Goal: Information Seeking & Learning: Compare options

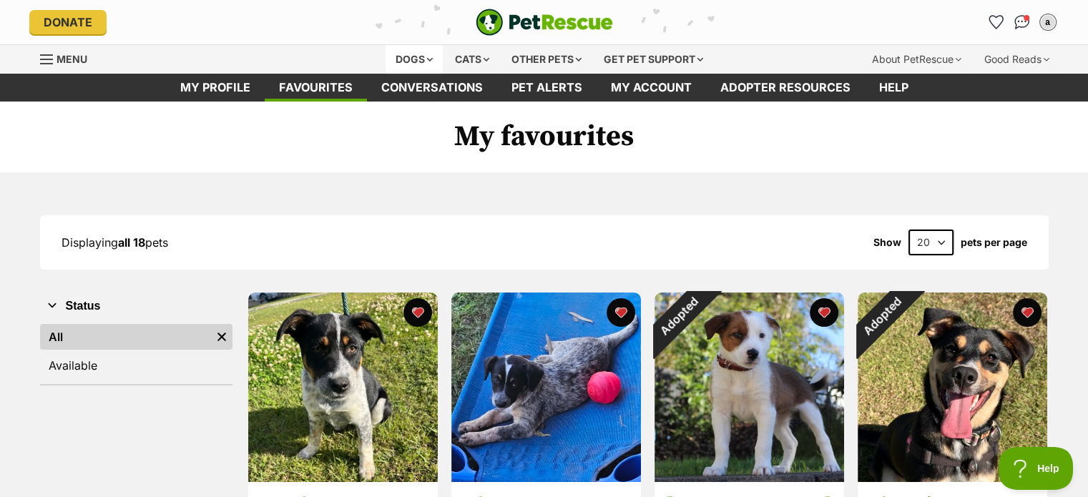
click at [398, 59] on div "Dogs" at bounding box center [414, 59] width 57 height 29
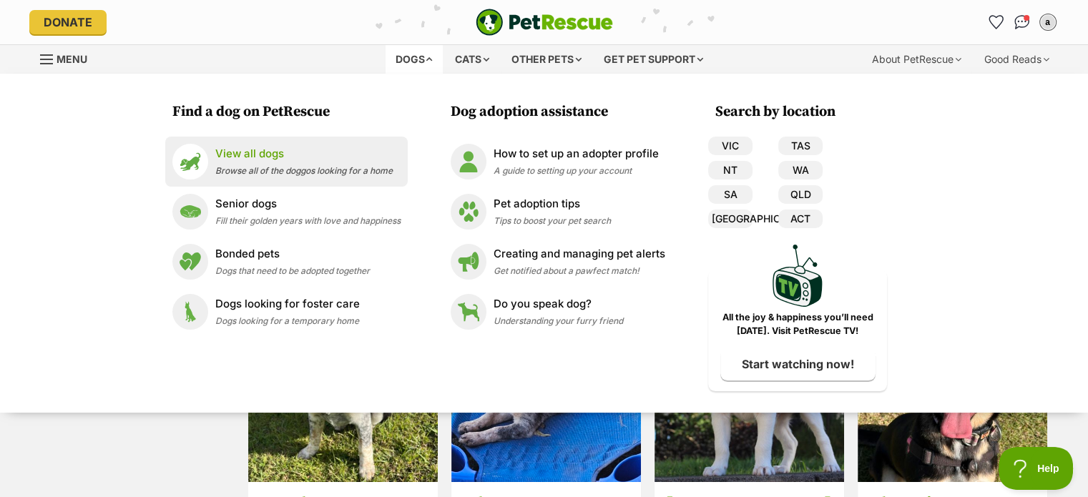
click at [280, 154] on p "View all dogs" at bounding box center [303, 154] width 177 height 16
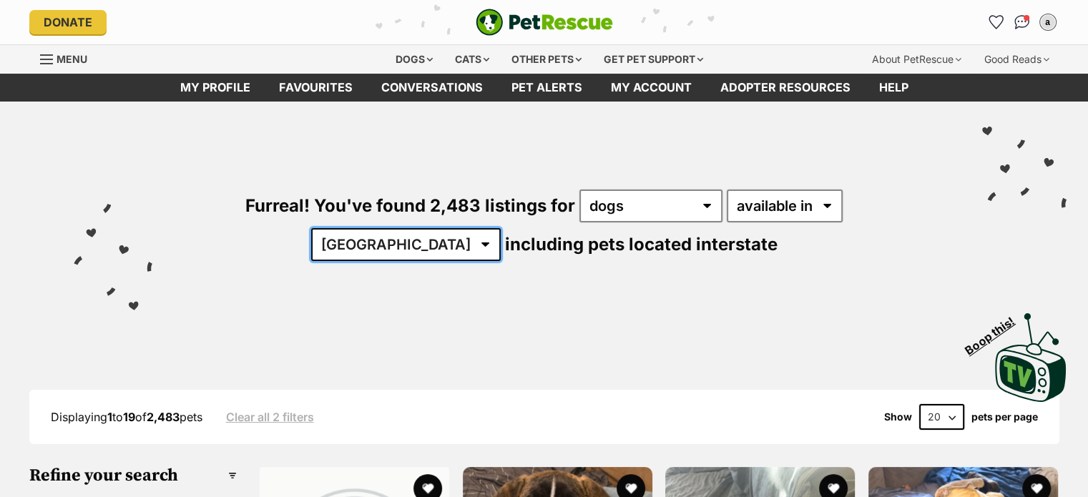
click at [501, 228] on select "Australia ACT NSW NT QLD SA TAS VIC WA" at bounding box center [406, 244] width 190 height 33
select select "QLD"
click at [501, 228] on select "Australia ACT NSW NT QLD SA TAS VIC WA" at bounding box center [406, 244] width 190 height 33
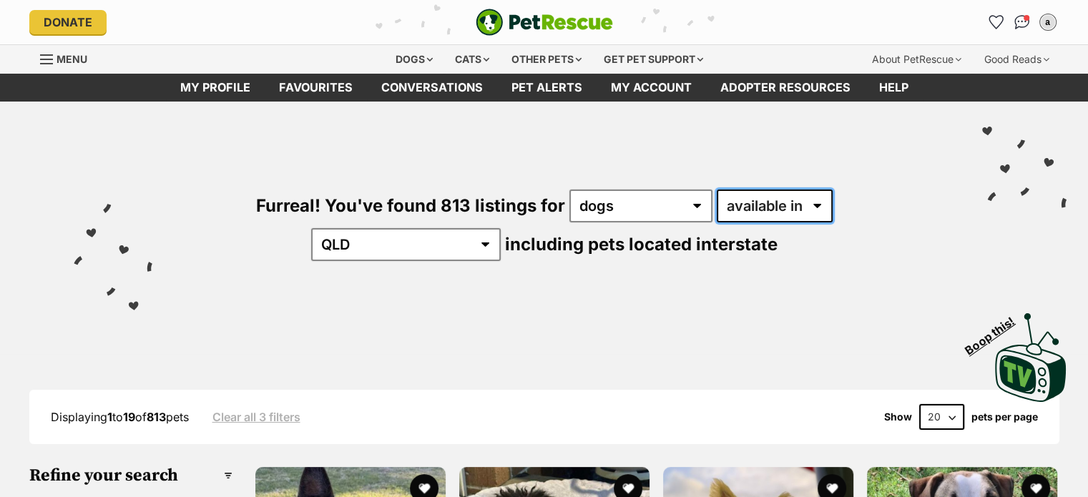
drag, startPoint x: 0, startPoint y: 0, endPoint x: 722, endPoint y: 198, distance: 749.1
click at [722, 198] on select "available in located in" at bounding box center [775, 206] width 116 height 33
select select "disabled"
click at [717, 190] on select "available in located in" at bounding box center [775, 206] width 116 height 33
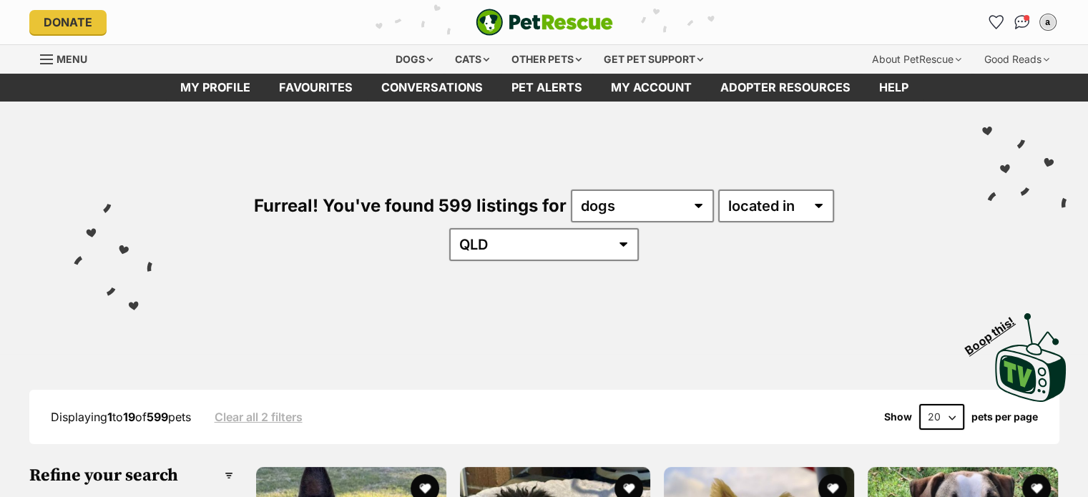
click at [160, 260] on div "Furreal! You've found 599 listings for any type of pet cats dogs other pets ava…" at bounding box center [543, 201] width 1045 height 199
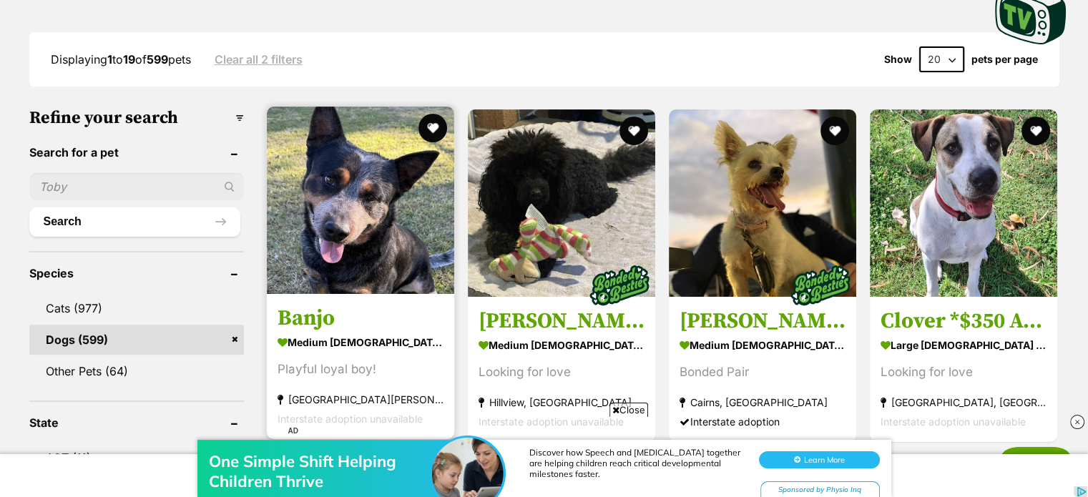
click at [325, 225] on img at bounding box center [360, 200] width 187 height 187
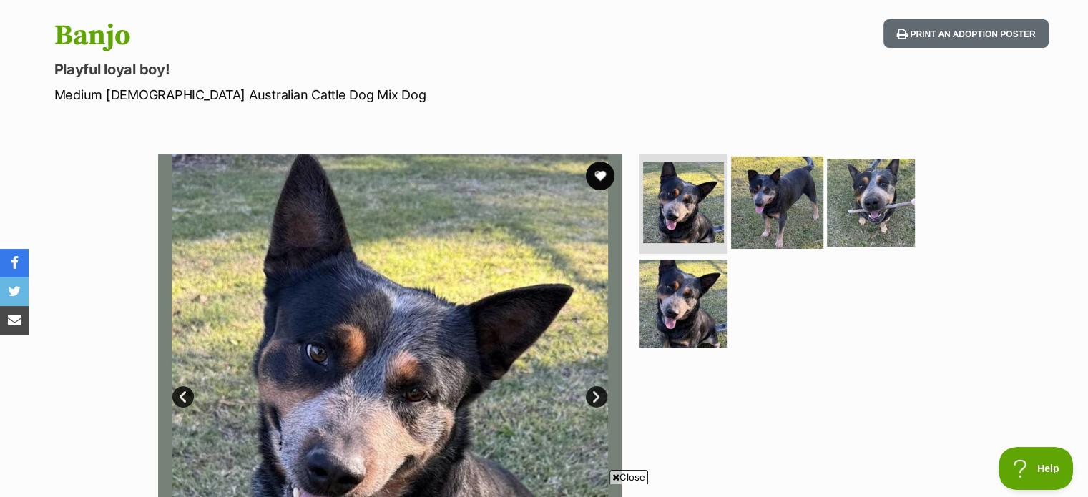
click at [790, 204] on img at bounding box center [777, 202] width 92 height 92
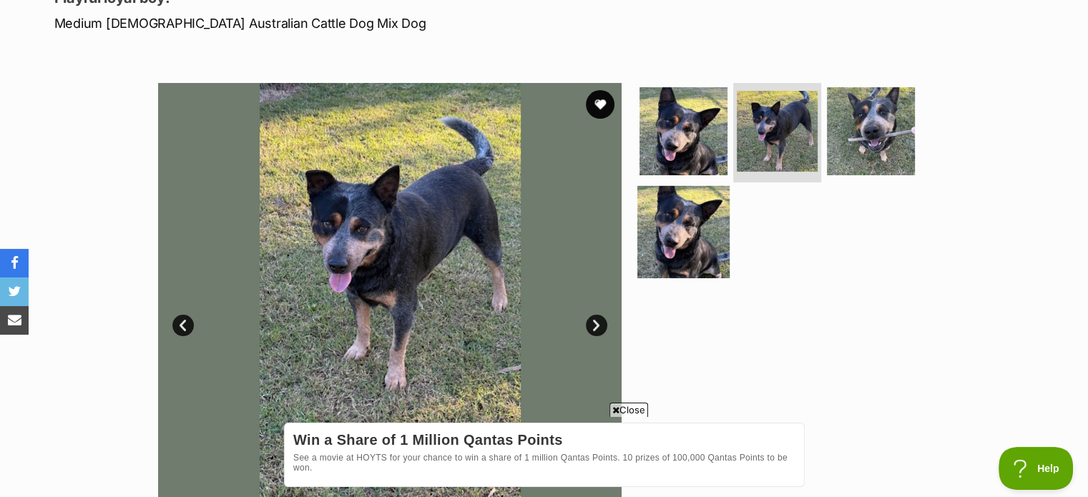
click at [691, 230] on img at bounding box center [683, 232] width 92 height 92
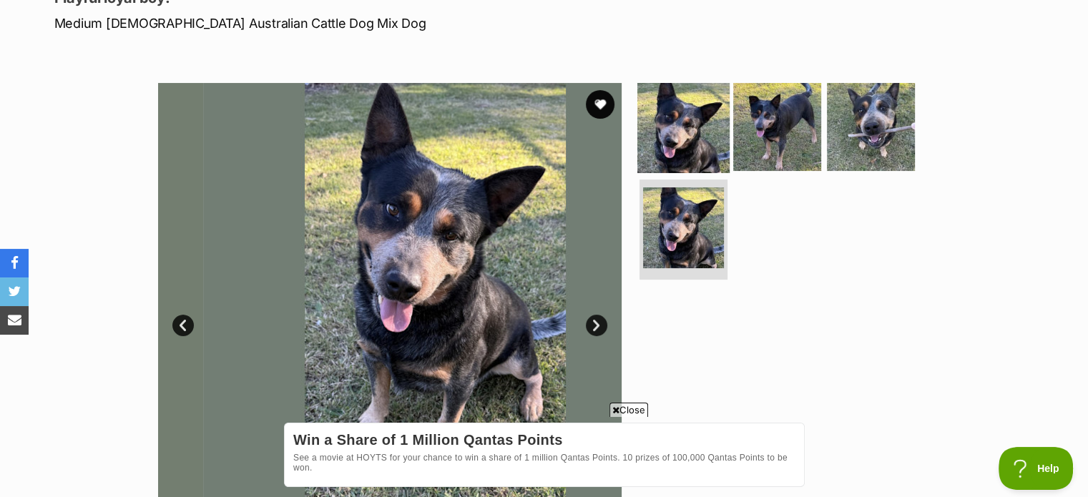
click at [683, 118] on img at bounding box center [683, 126] width 92 height 92
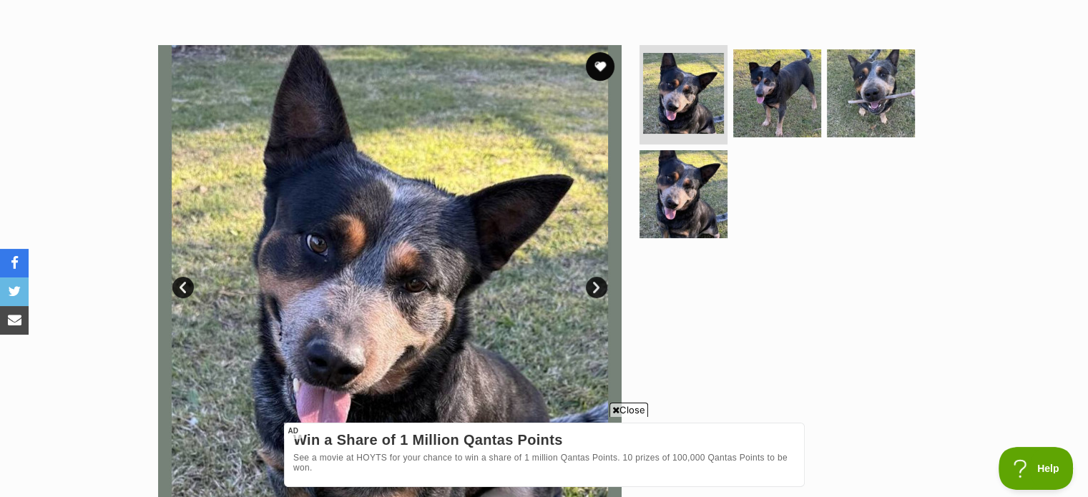
scroll to position [286, 0]
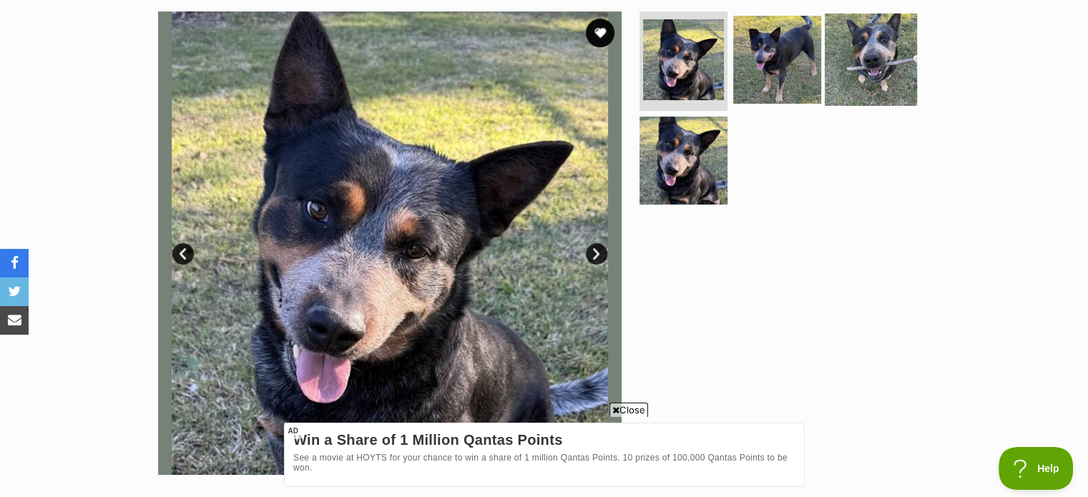
click at [853, 74] on img at bounding box center [871, 59] width 92 height 92
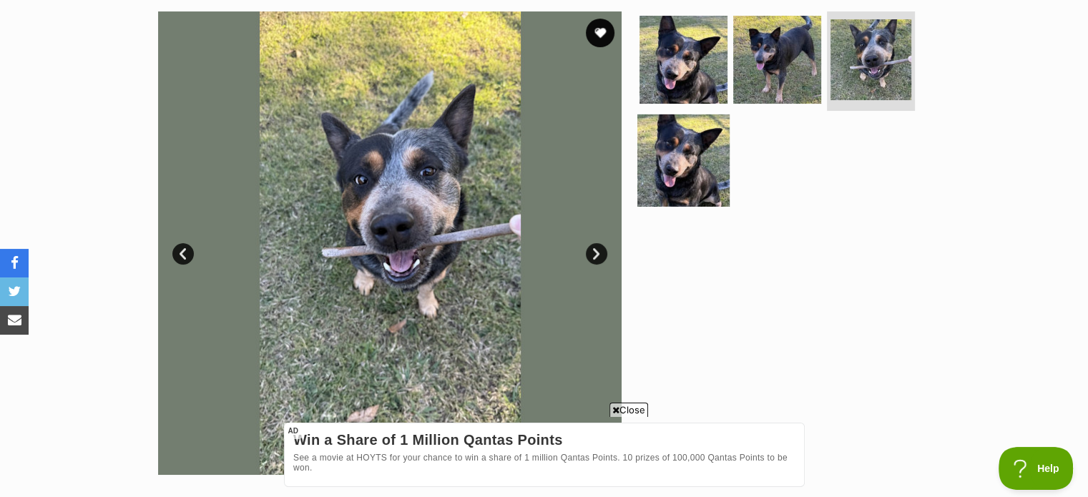
click at [722, 170] on img at bounding box center [683, 160] width 92 height 92
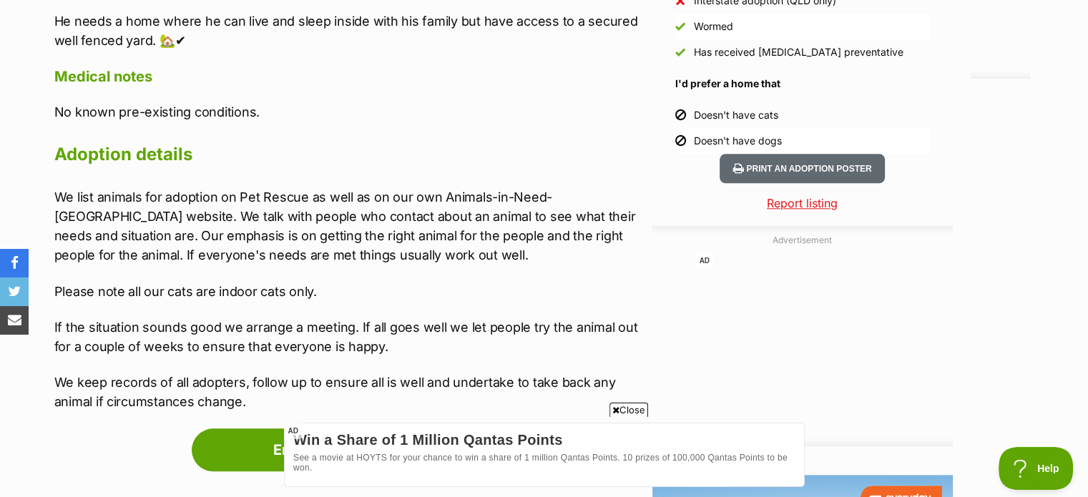
scroll to position [1502, 0]
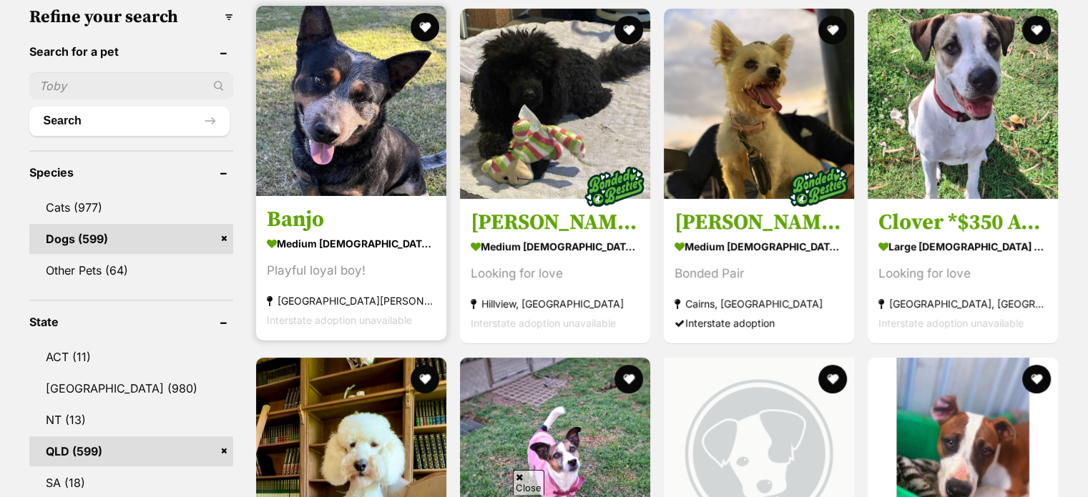
click at [326, 127] on img at bounding box center [351, 101] width 190 height 190
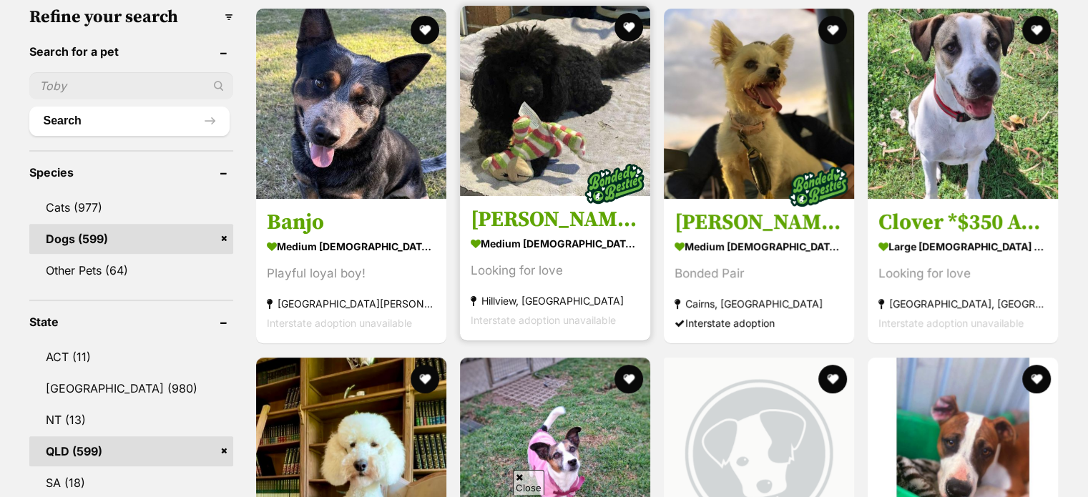
scroll to position [459, 0]
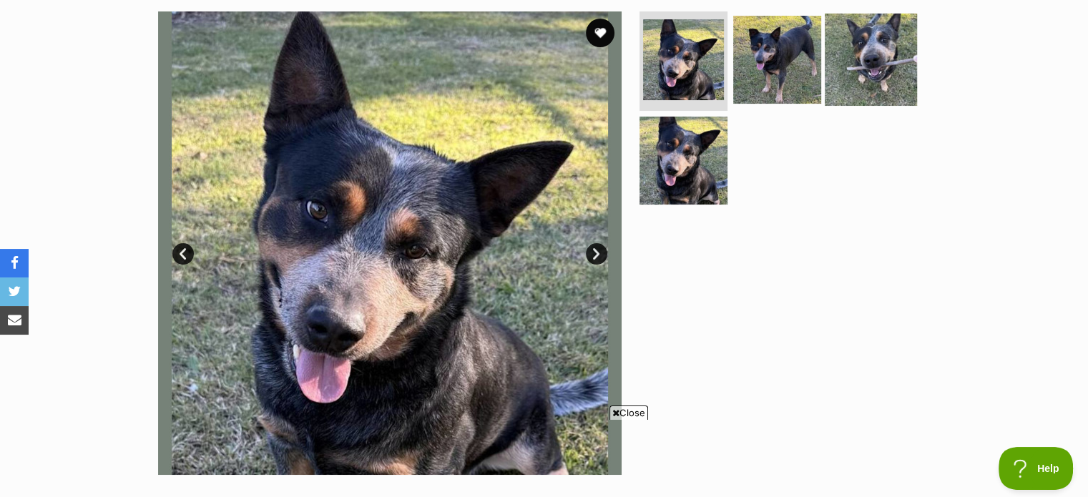
click at [873, 86] on img at bounding box center [871, 59] width 92 height 92
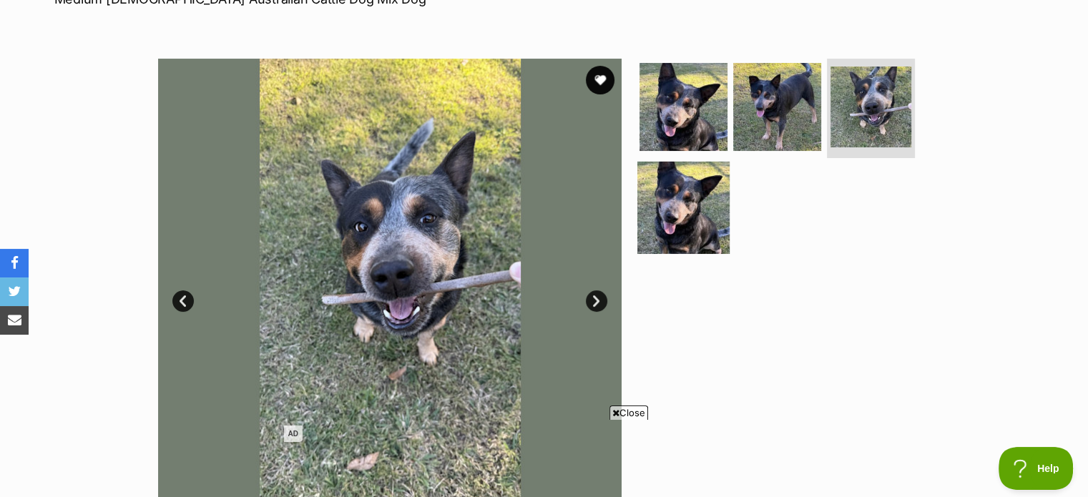
scroll to position [215, 0]
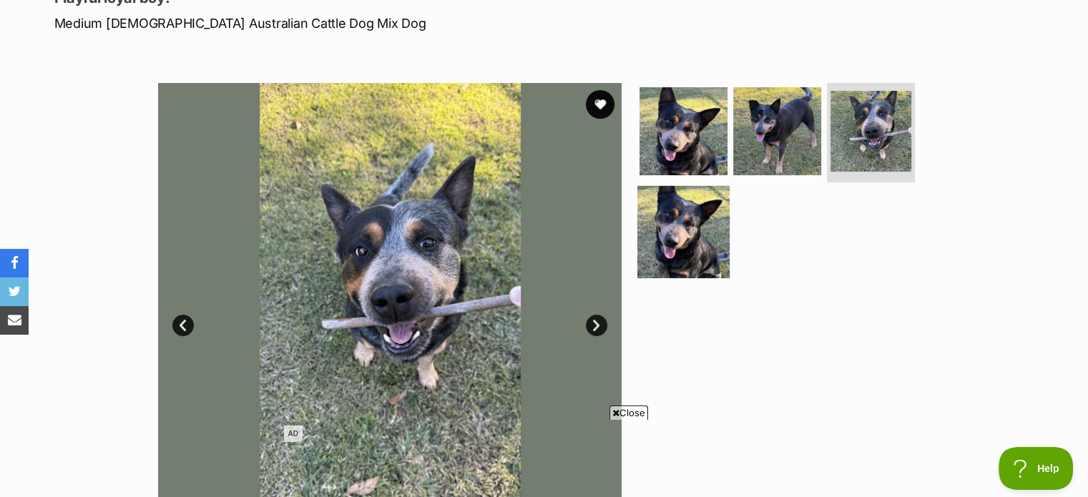
click at [682, 220] on img at bounding box center [683, 232] width 92 height 92
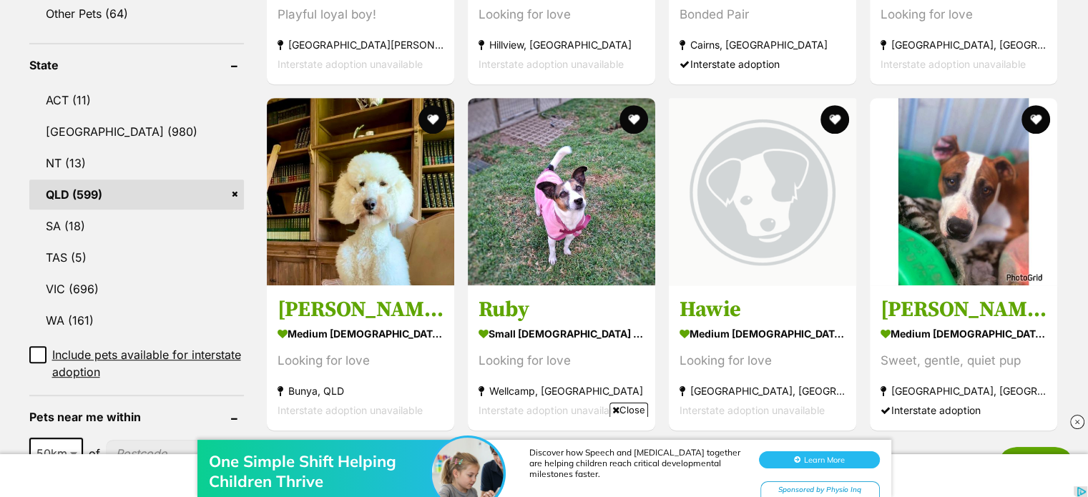
scroll to position [1001, 0]
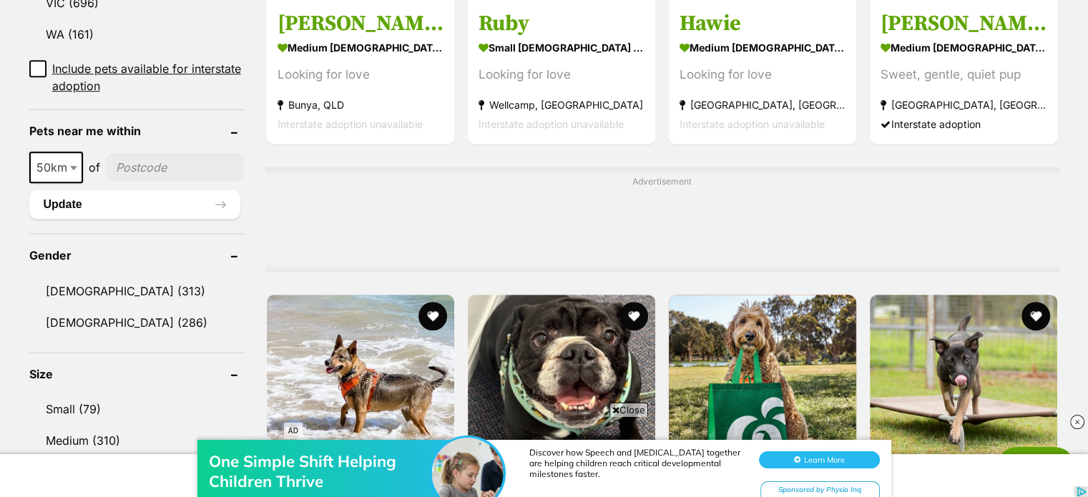
click at [128, 154] on input"] "postcode" at bounding box center [175, 167] width 138 height 27
type input"] "4301"
click at [54, 157] on span "50km" at bounding box center [56, 167] width 51 height 20
select select "100"
click at [91, 190] on button "Update" at bounding box center [134, 204] width 211 height 29
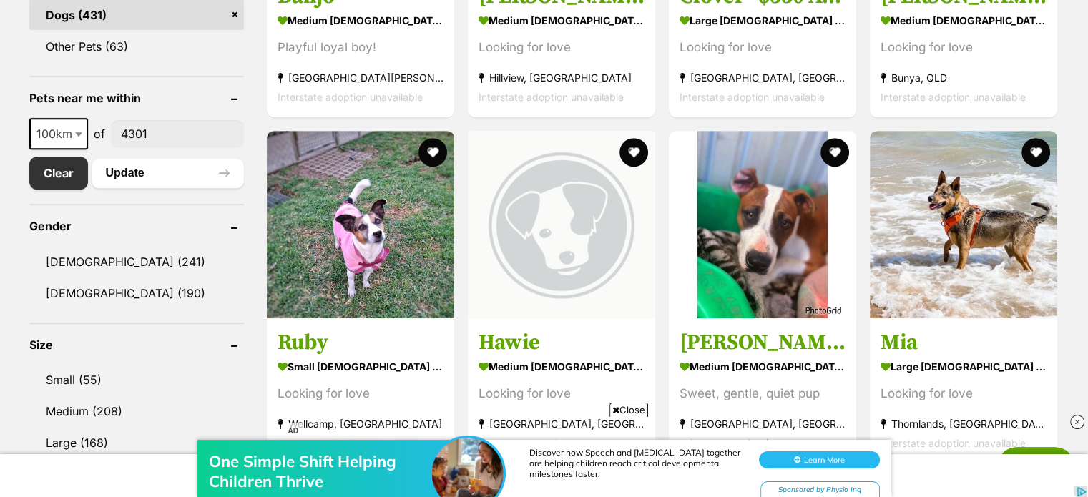
scroll to position [715, 0]
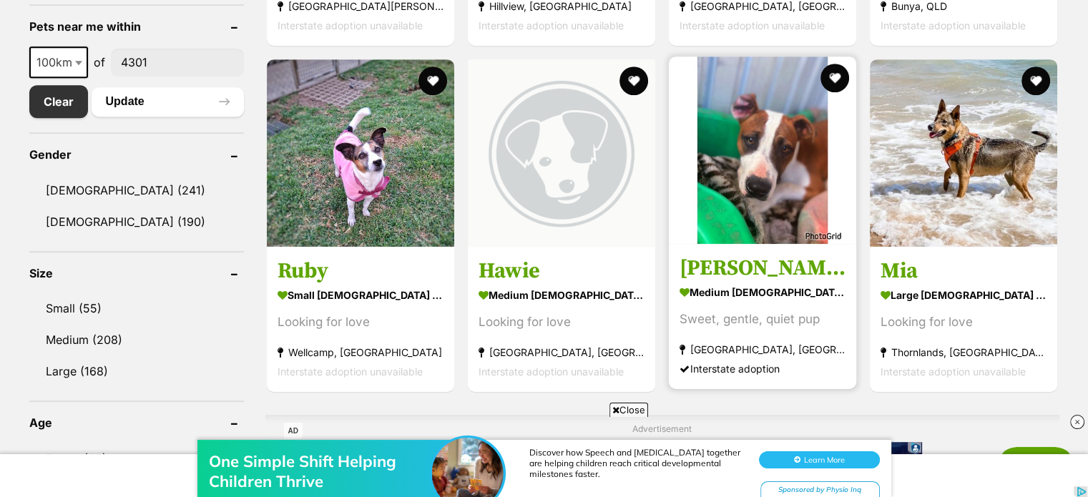
click at [780, 227] on img at bounding box center [762, 150] width 187 height 187
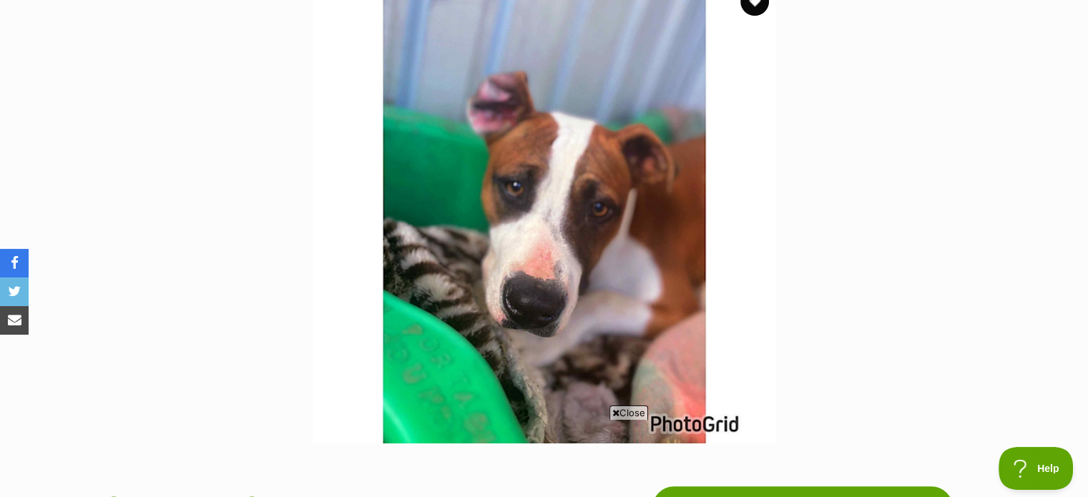
scroll to position [286, 0]
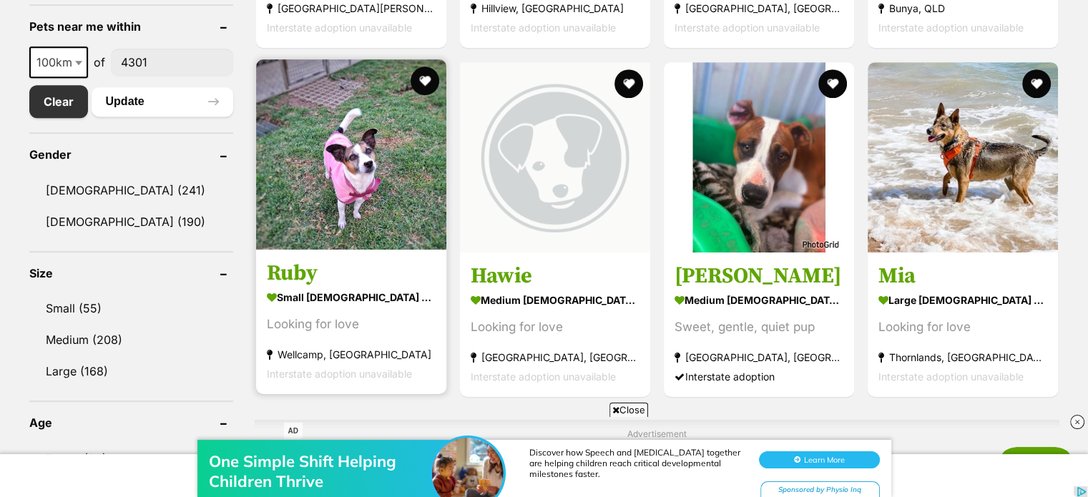
click at [320, 132] on img at bounding box center [351, 154] width 190 height 190
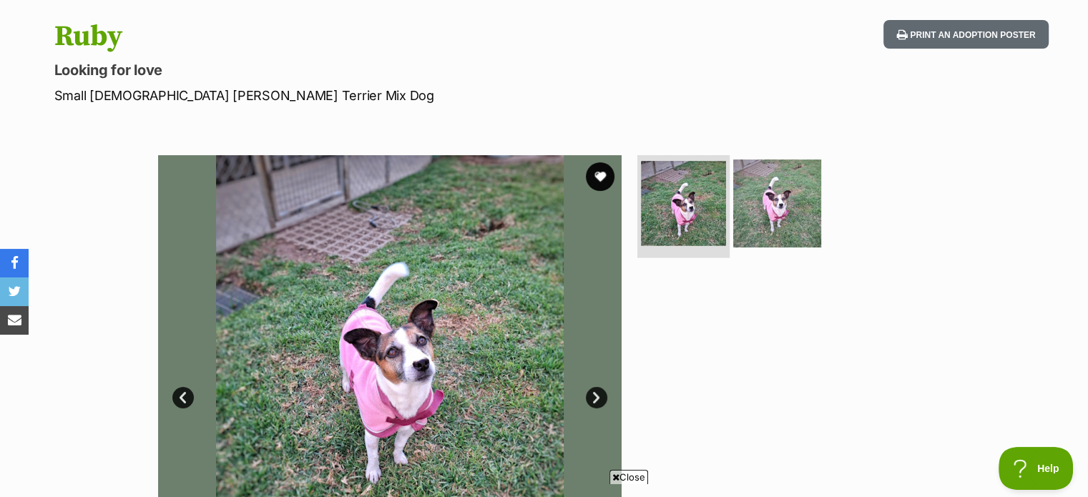
scroll to position [143, 0]
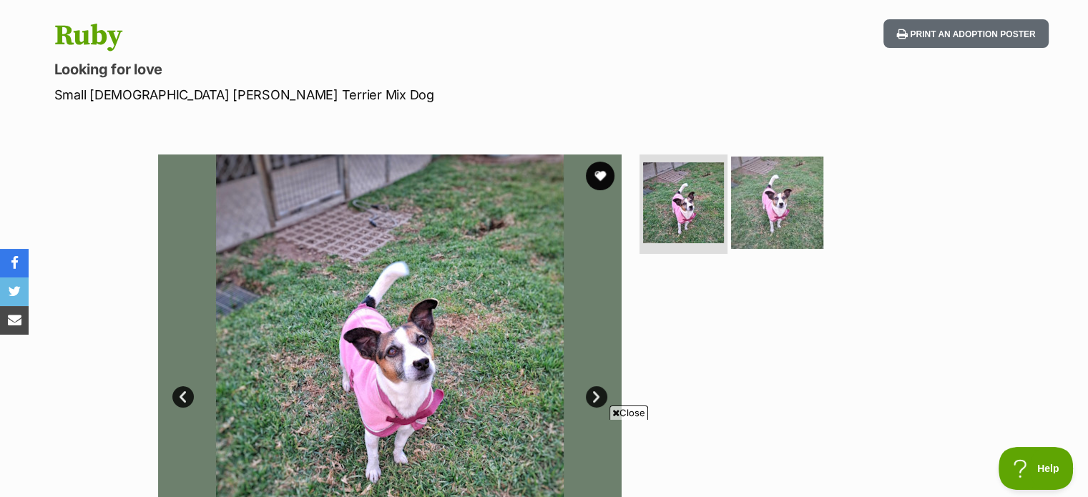
click at [760, 228] on img at bounding box center [777, 202] width 92 height 92
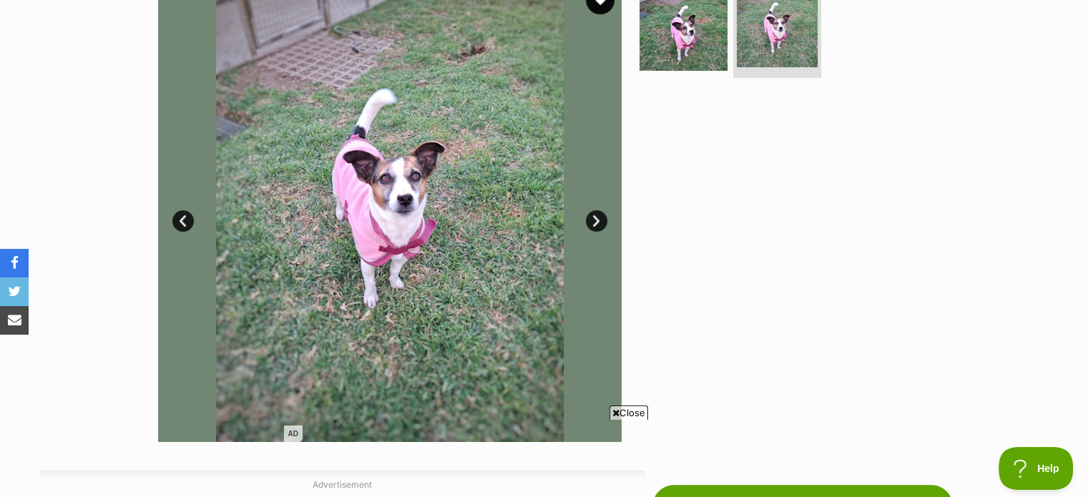
scroll to position [286, 0]
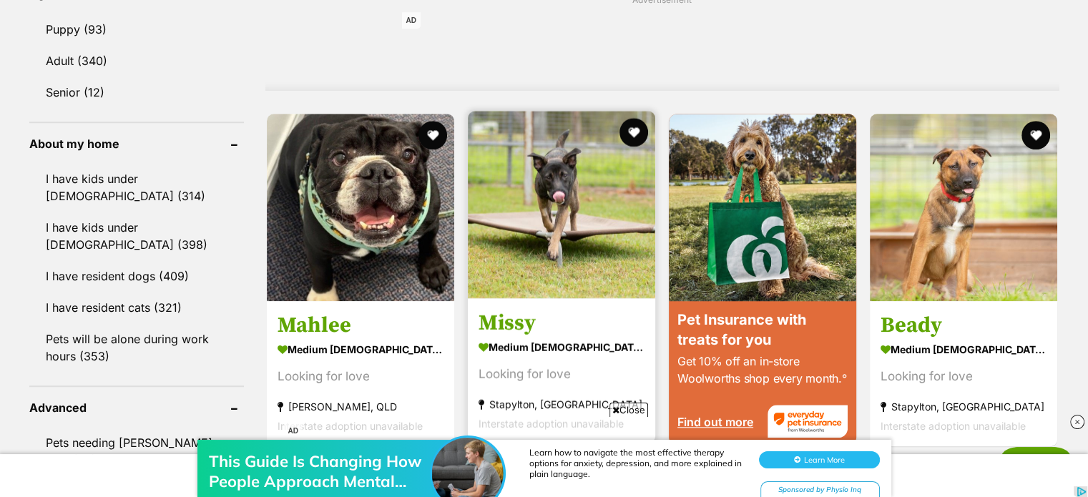
click at [618, 266] on img at bounding box center [561, 204] width 187 height 187
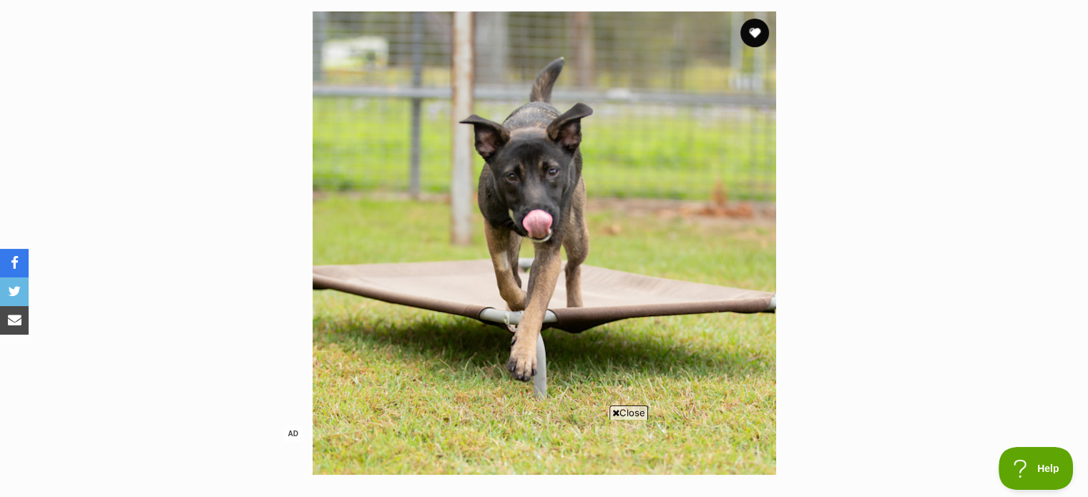
scroll to position [715, 0]
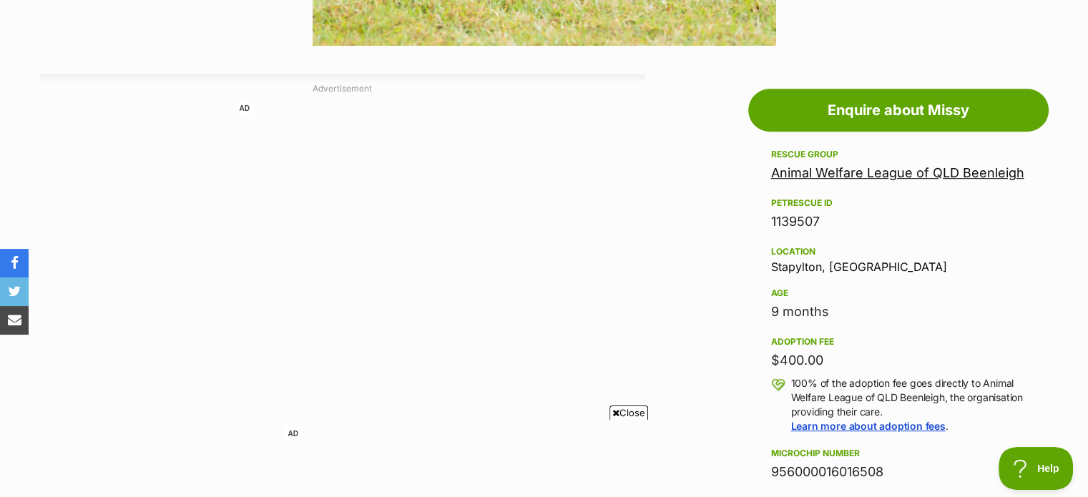
click at [957, 175] on link "Animal Welfare League of QLD Beenleigh" at bounding box center [897, 172] width 253 height 15
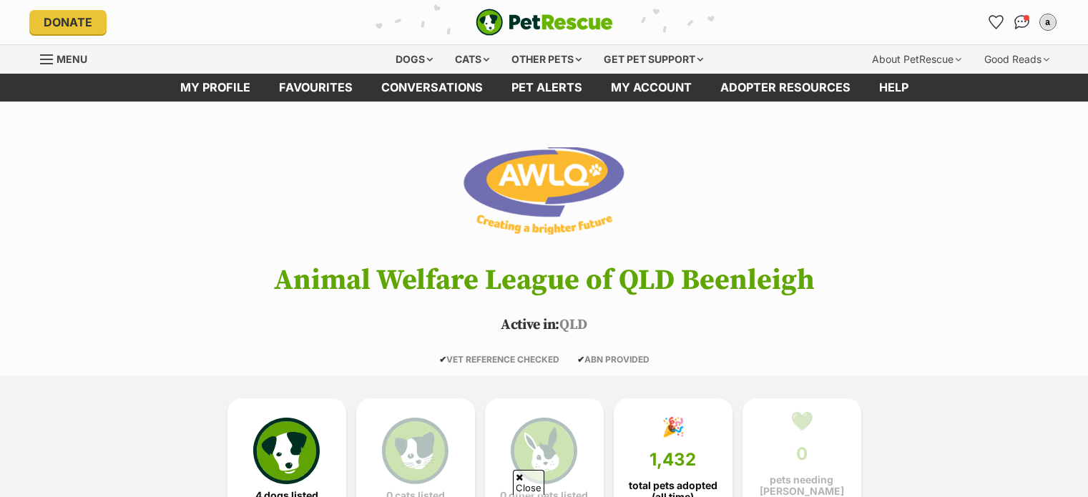
click at [289, 490] on span "4 dogs listed" at bounding box center [286, 495] width 63 height 11
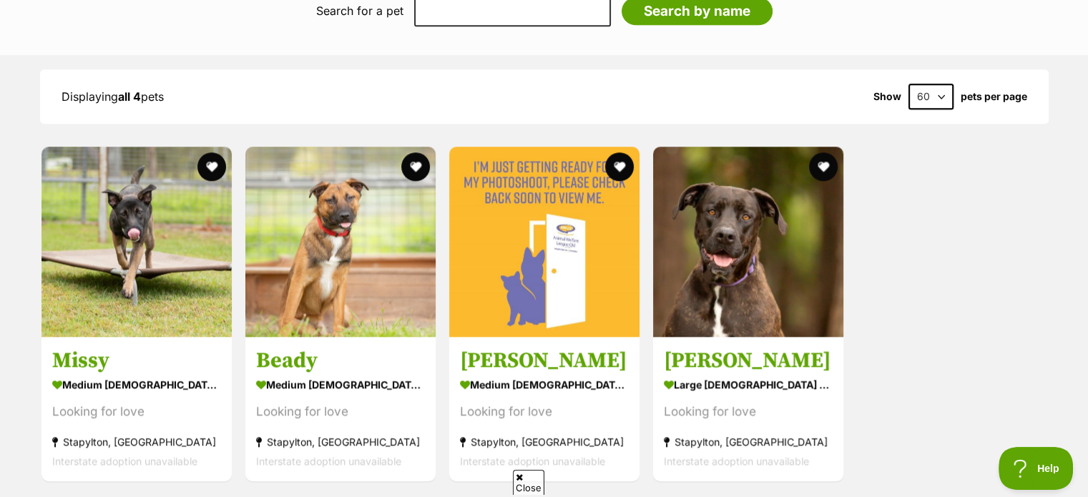
scroll to position [1523, 0]
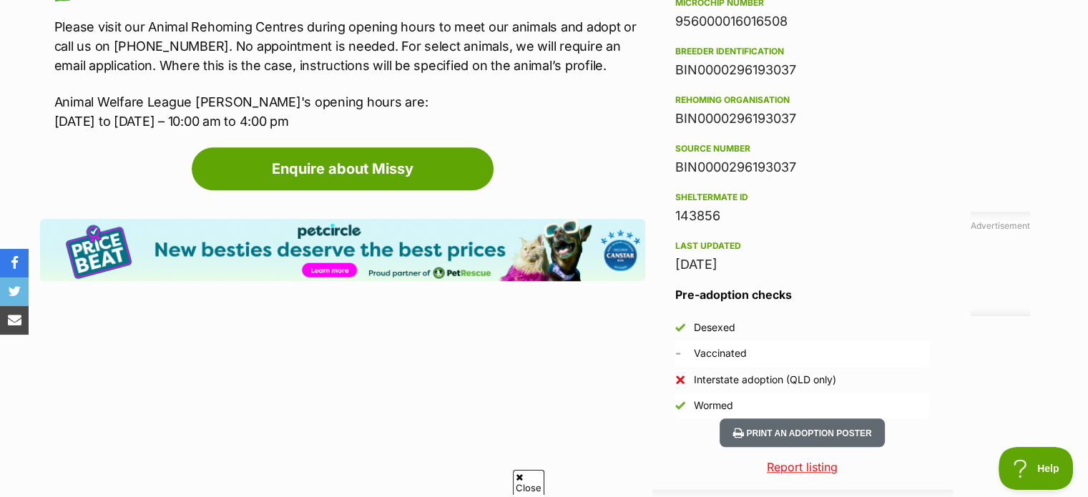
scroll to position [1636, 0]
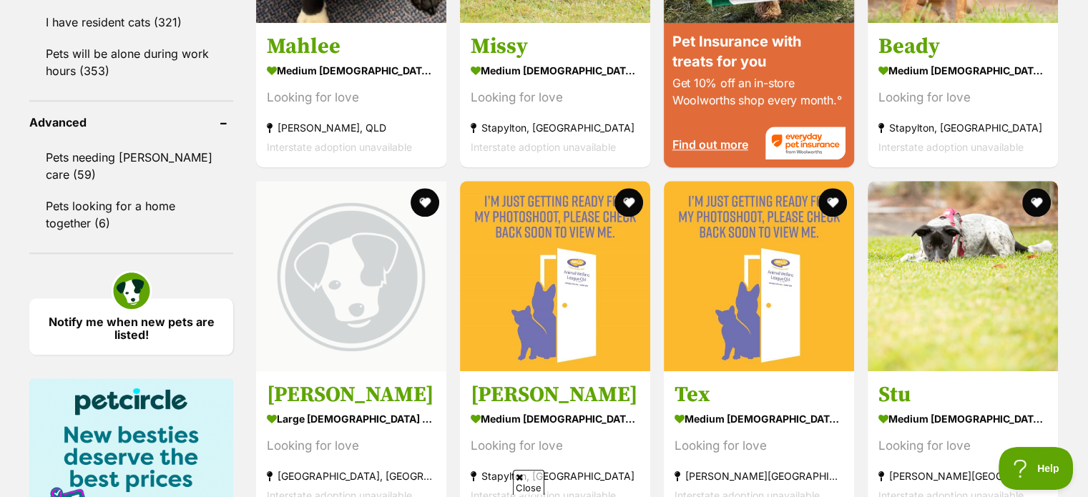
scroll to position [1502, 0]
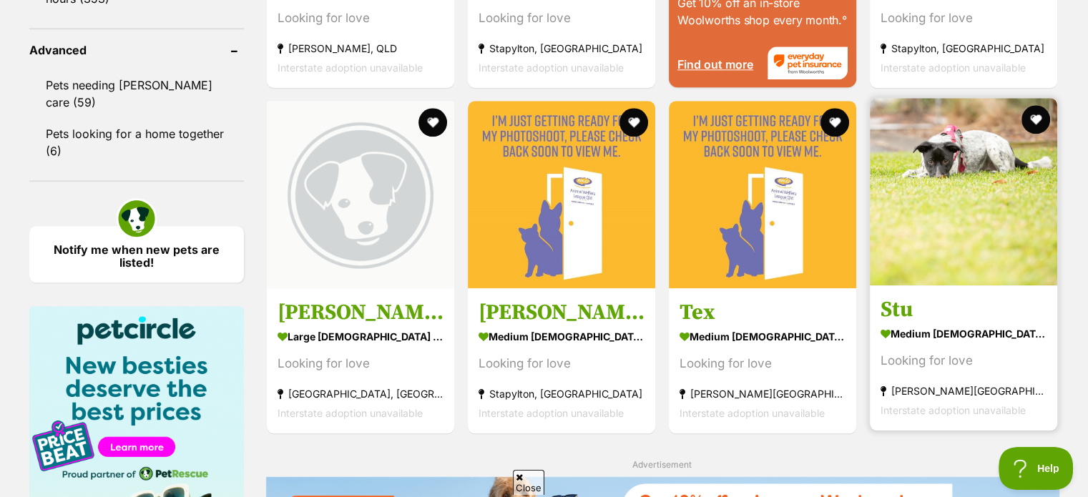
click at [918, 245] on img at bounding box center [963, 191] width 187 height 187
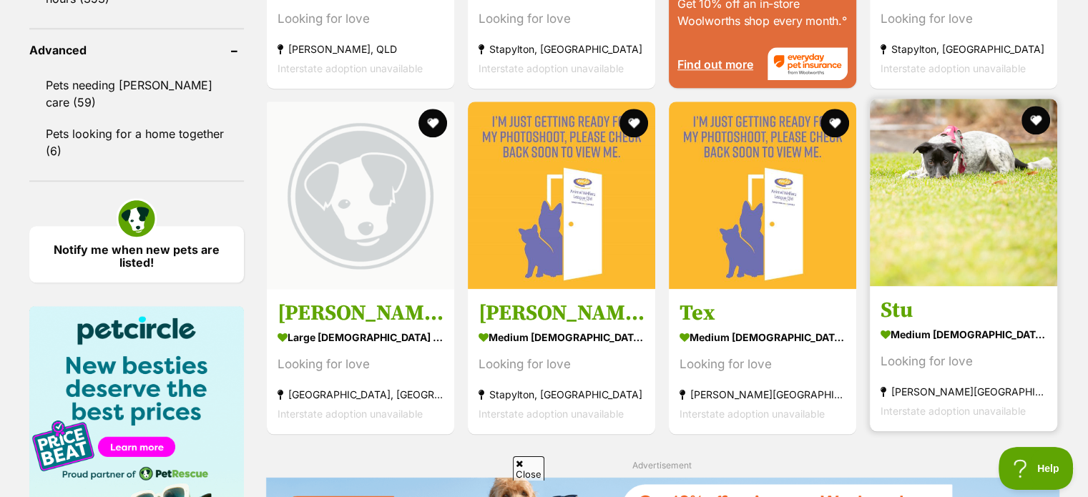
scroll to position [0, 0]
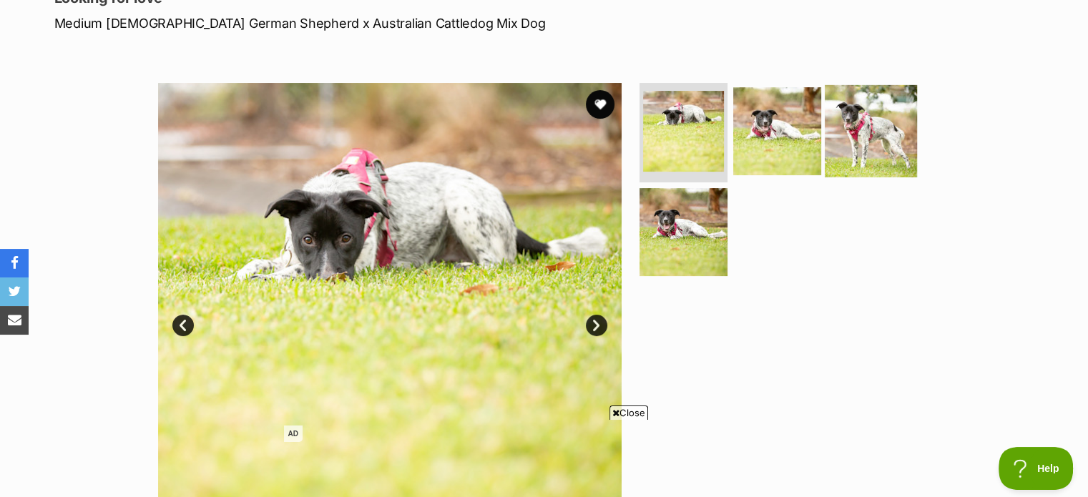
click at [861, 131] on img at bounding box center [871, 130] width 92 height 92
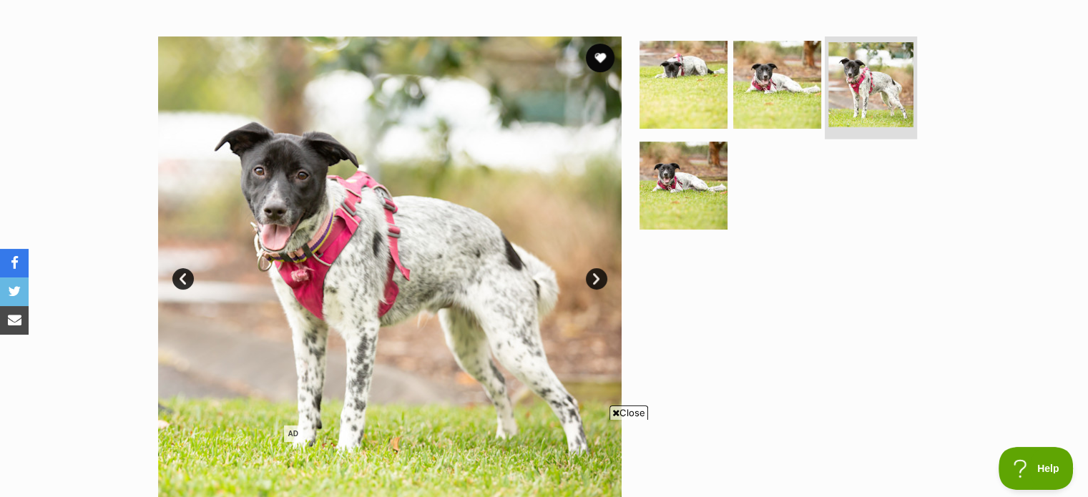
scroll to position [286, 0]
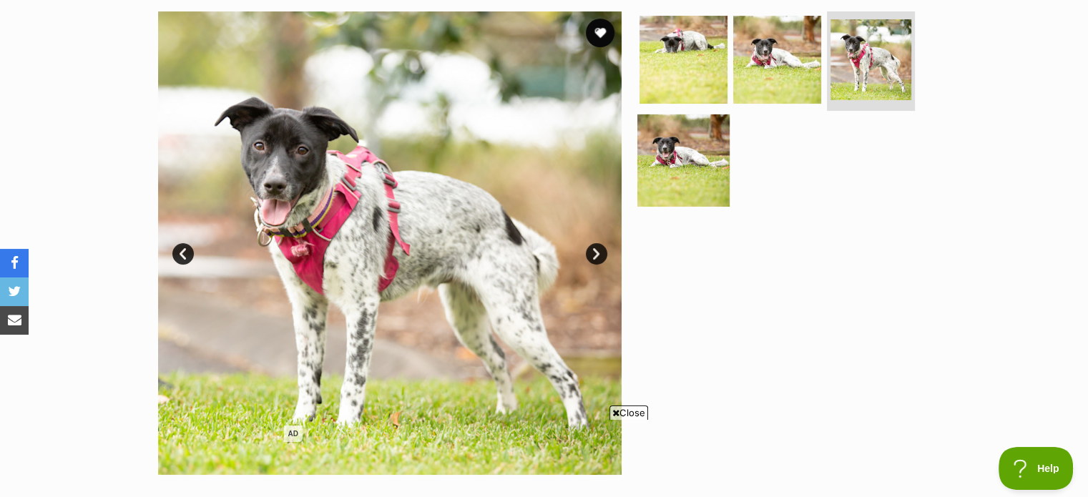
click at [700, 174] on img at bounding box center [683, 160] width 92 height 92
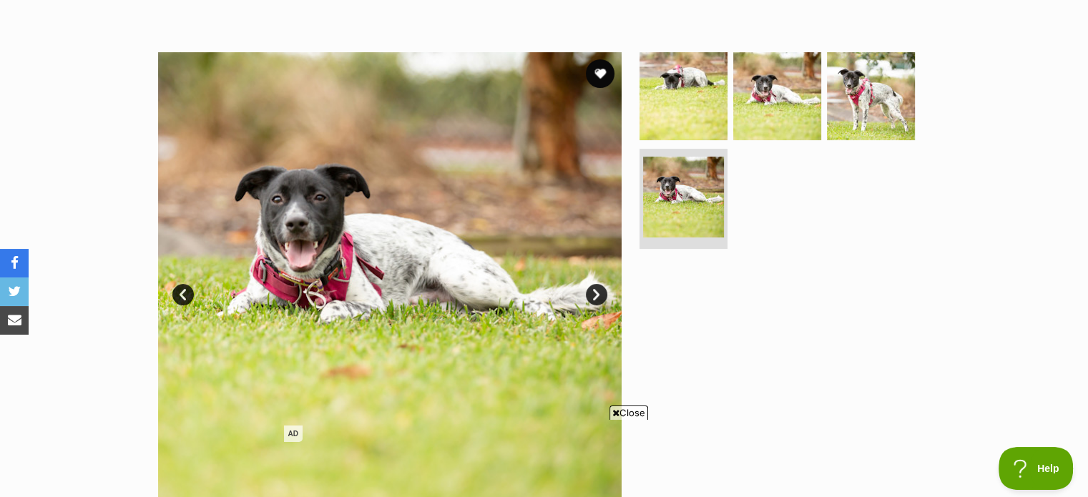
scroll to position [215, 0]
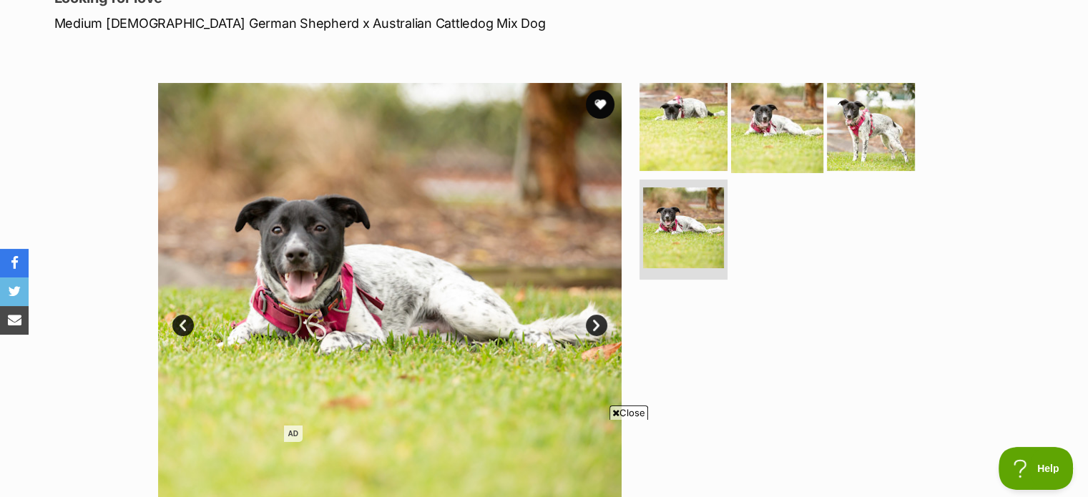
click at [760, 107] on img at bounding box center [777, 126] width 92 height 92
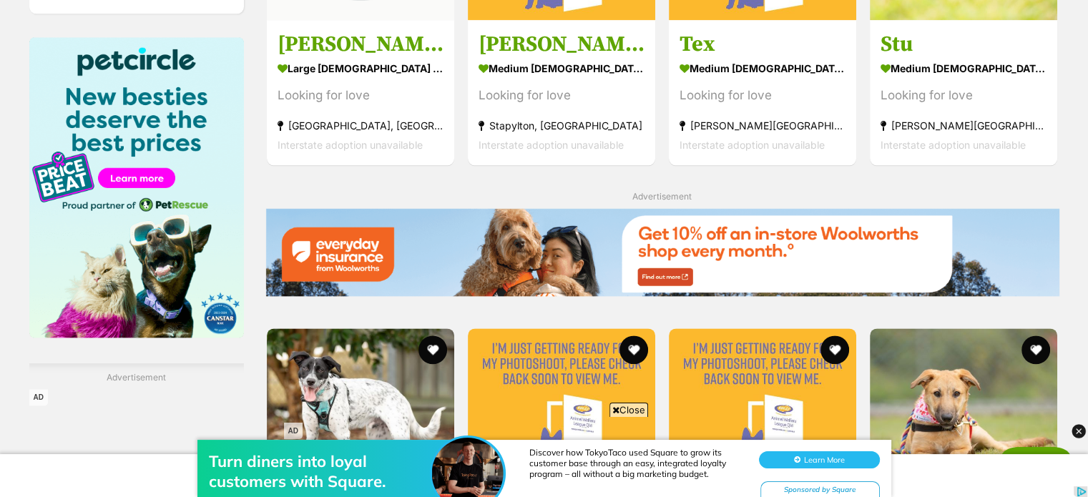
scroll to position [1780, 0]
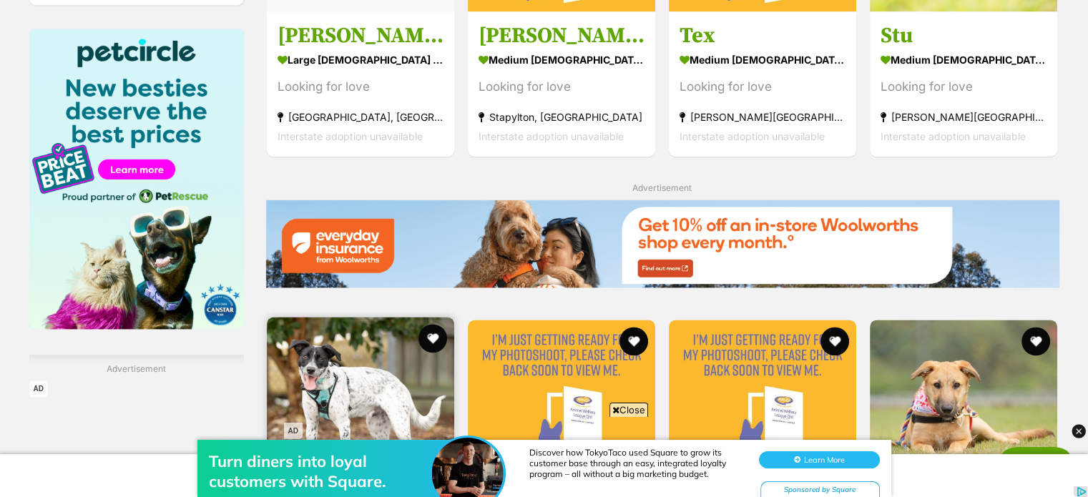
click at [311, 317] on img at bounding box center [360, 410] width 187 height 187
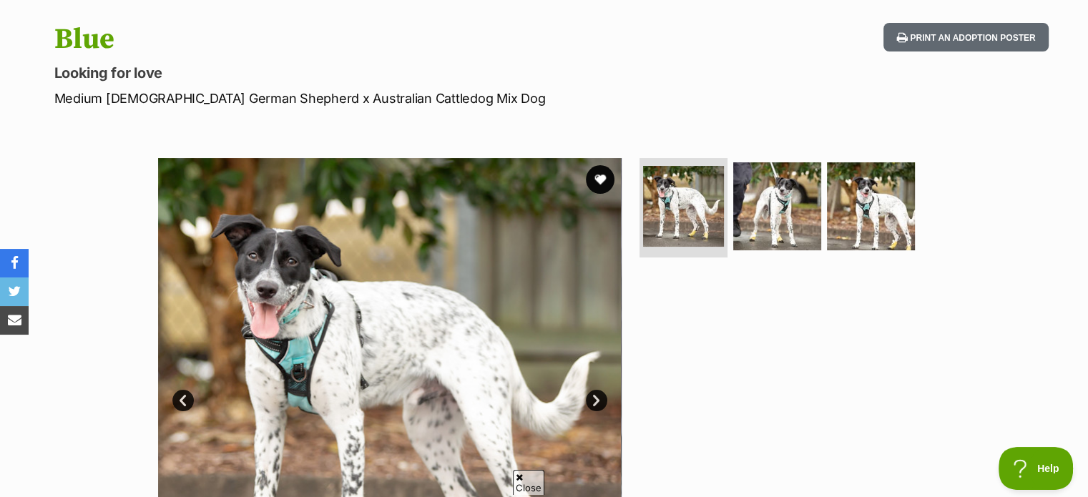
scroll to position [143, 0]
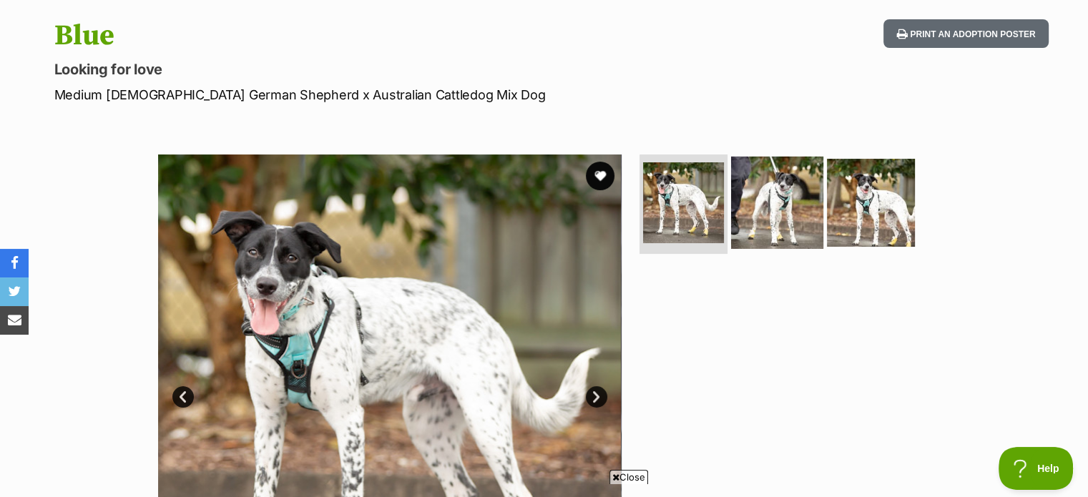
click at [766, 216] on img at bounding box center [777, 202] width 92 height 92
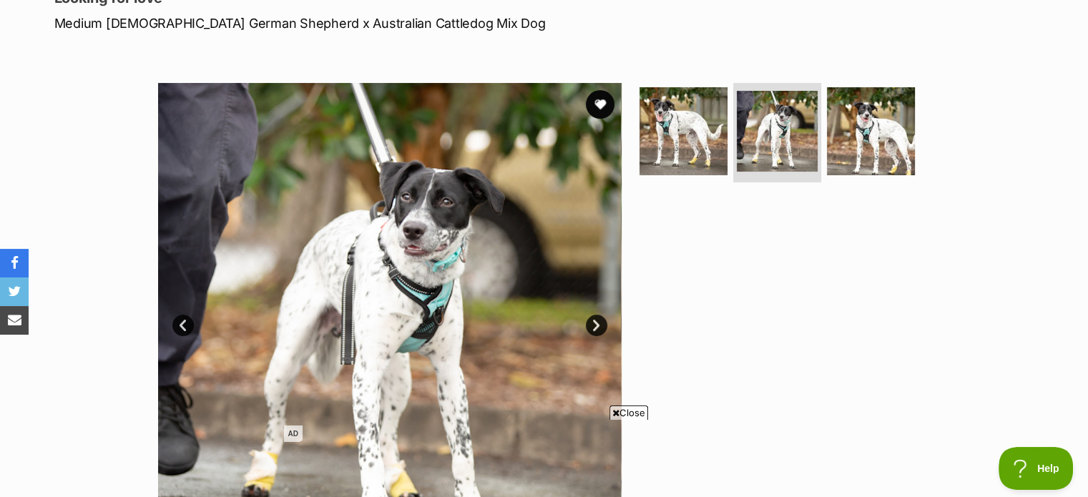
scroll to position [286, 0]
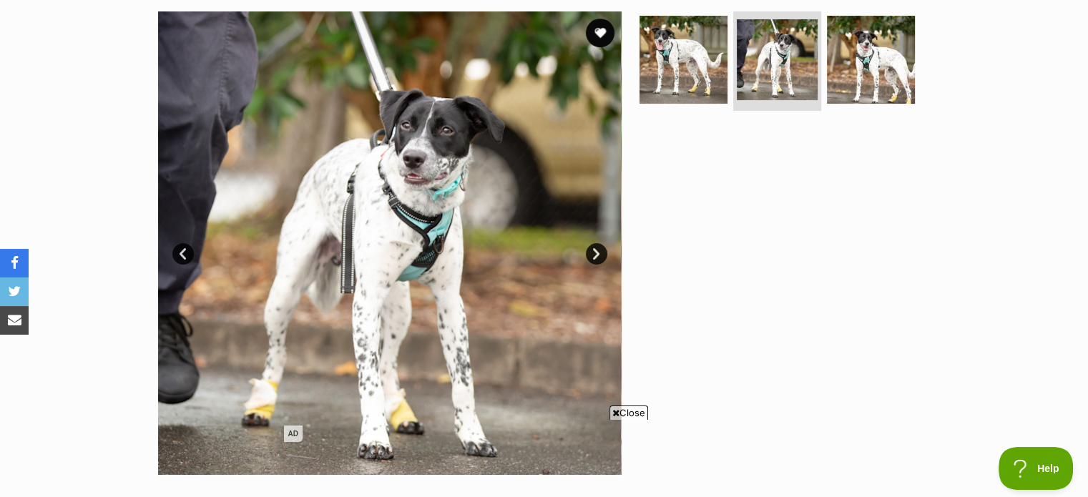
click at [635, 408] on span "Close" at bounding box center [628, 413] width 39 height 14
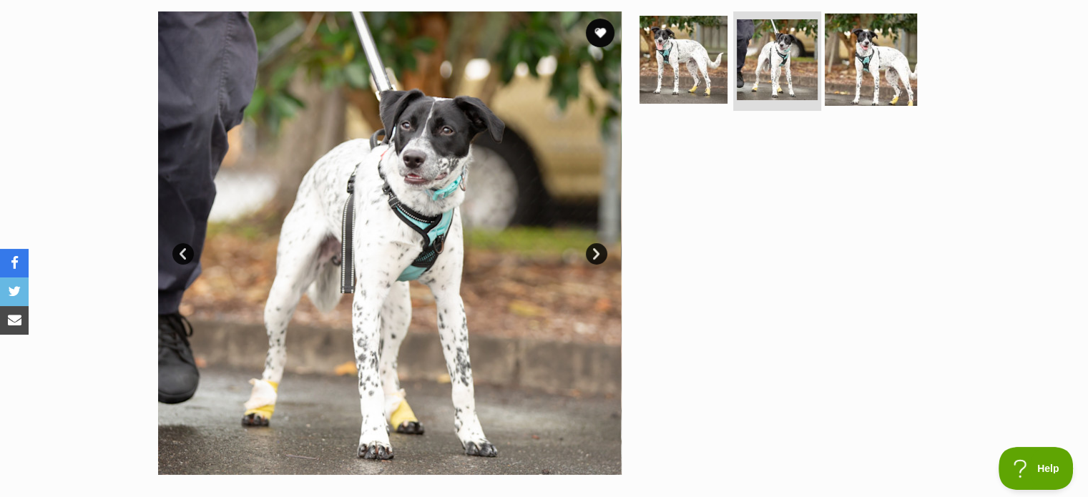
click at [872, 77] on img at bounding box center [871, 59] width 92 height 92
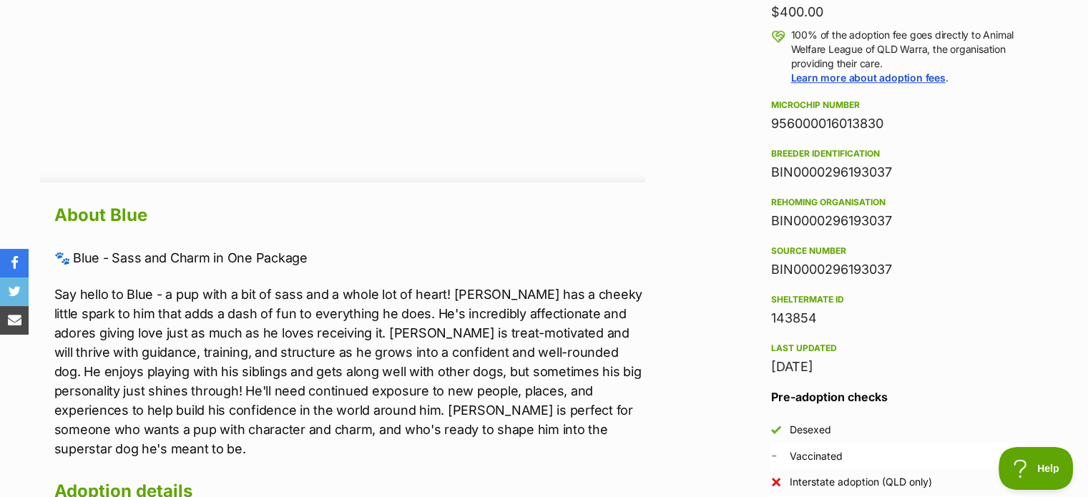
scroll to position [1144, 0]
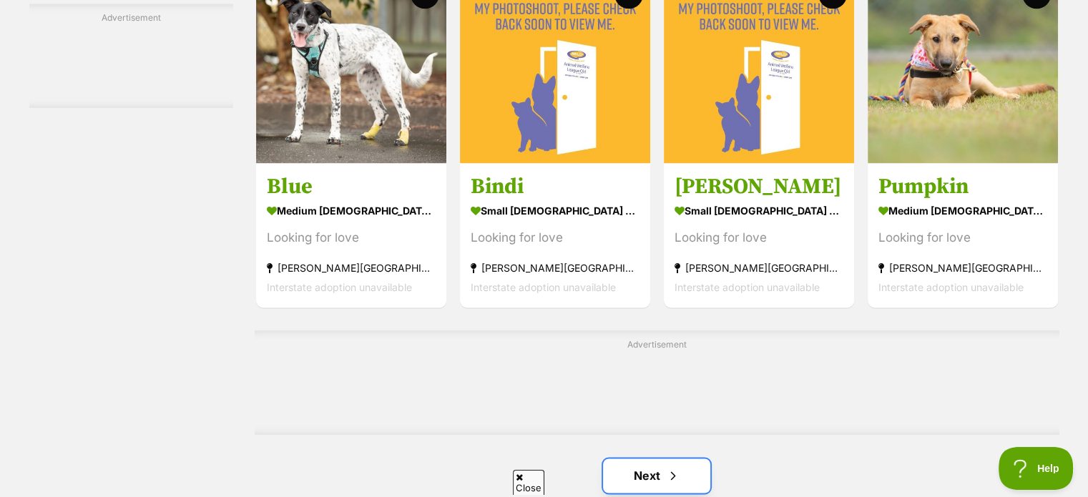
click at [672, 467] on span "Next page" at bounding box center [673, 475] width 14 height 17
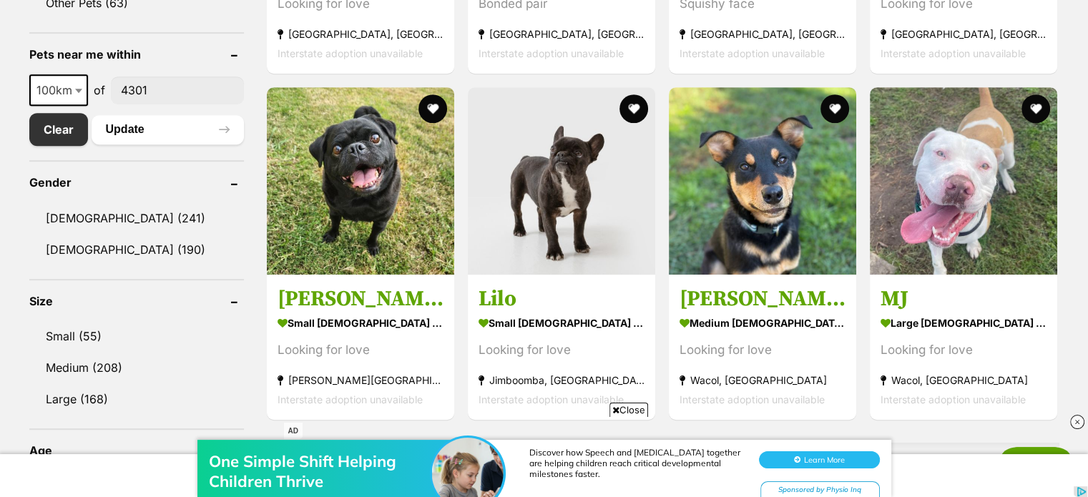
scroll to position [715, 0]
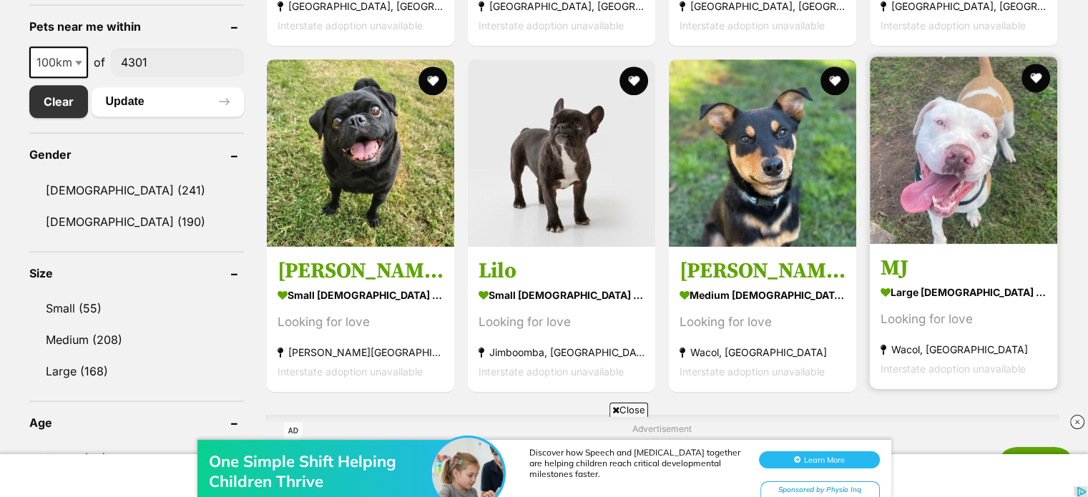
click at [936, 220] on img at bounding box center [963, 150] width 187 height 187
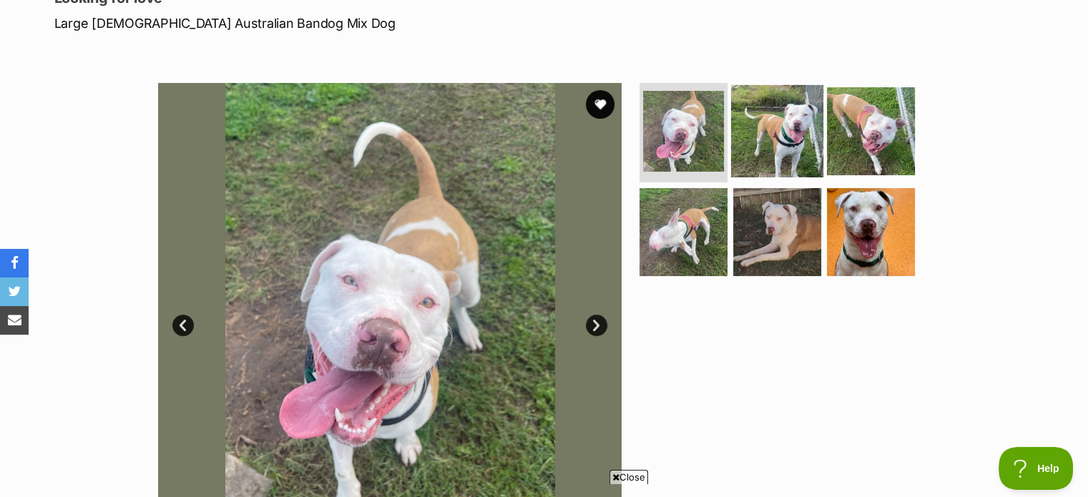
click at [794, 138] on img at bounding box center [777, 130] width 92 height 92
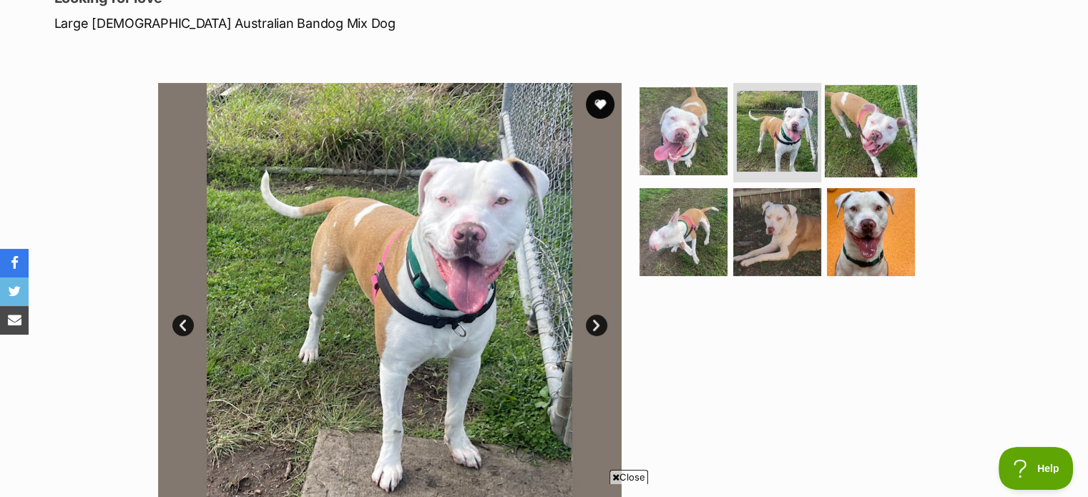
click at [876, 137] on img at bounding box center [871, 130] width 92 height 92
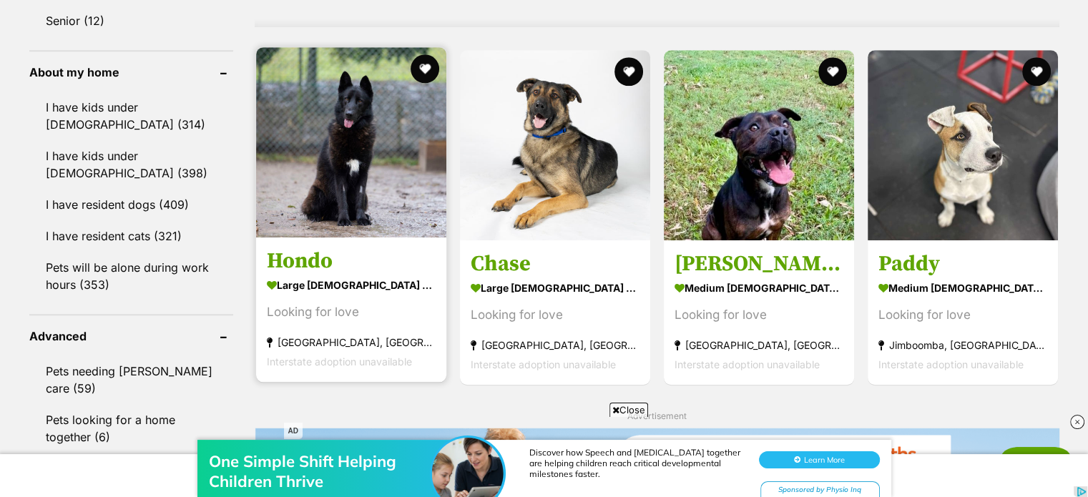
click at [358, 190] on img at bounding box center [351, 142] width 190 height 190
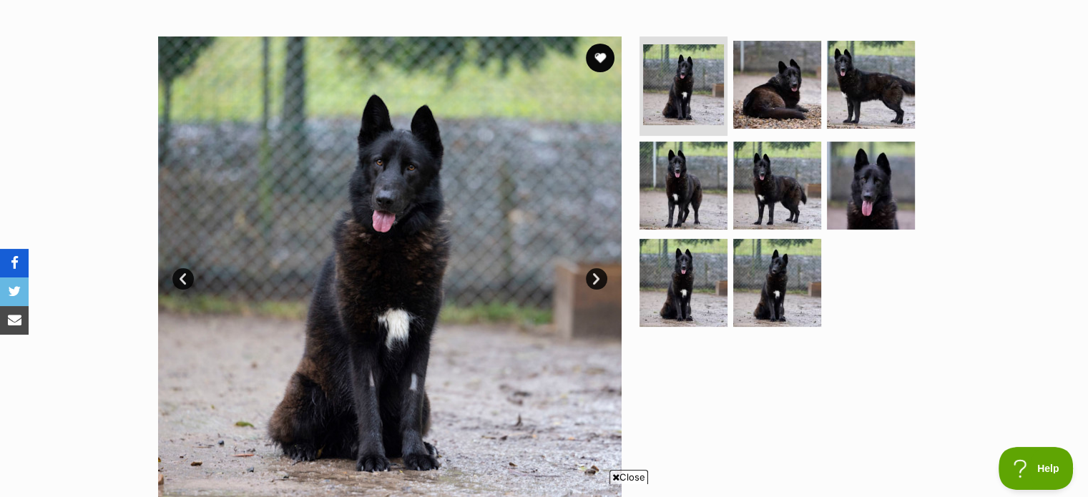
scroll to position [286, 0]
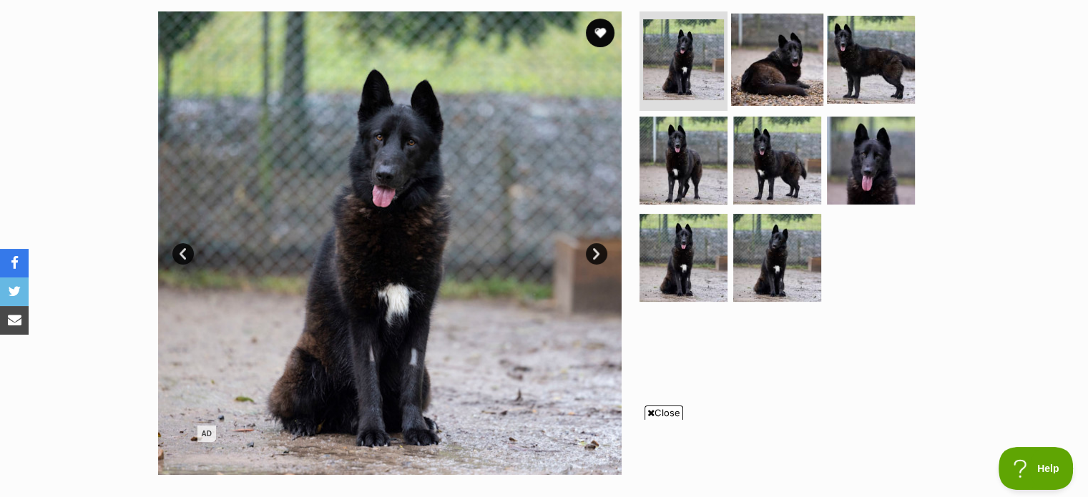
click at [797, 81] on img at bounding box center [777, 59] width 92 height 92
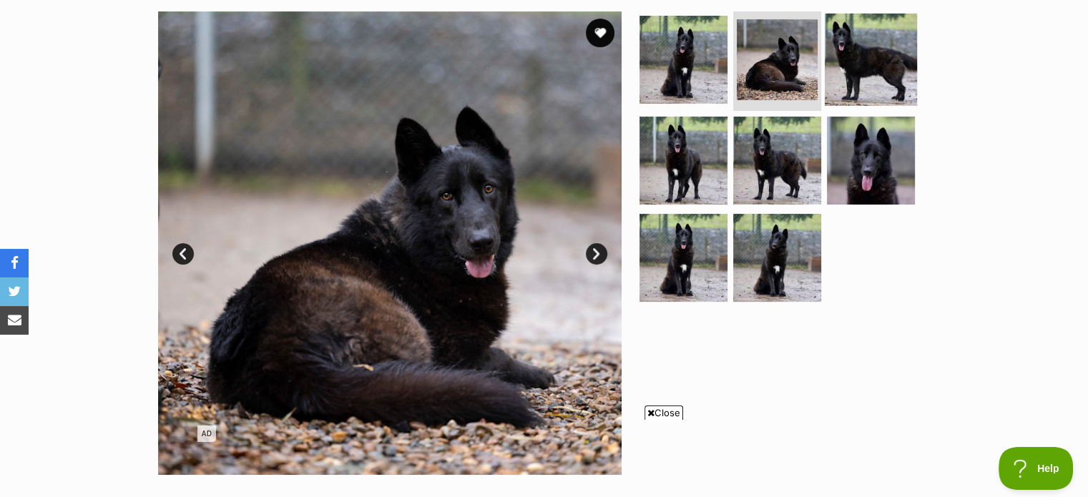
click at [867, 65] on img at bounding box center [871, 59] width 92 height 92
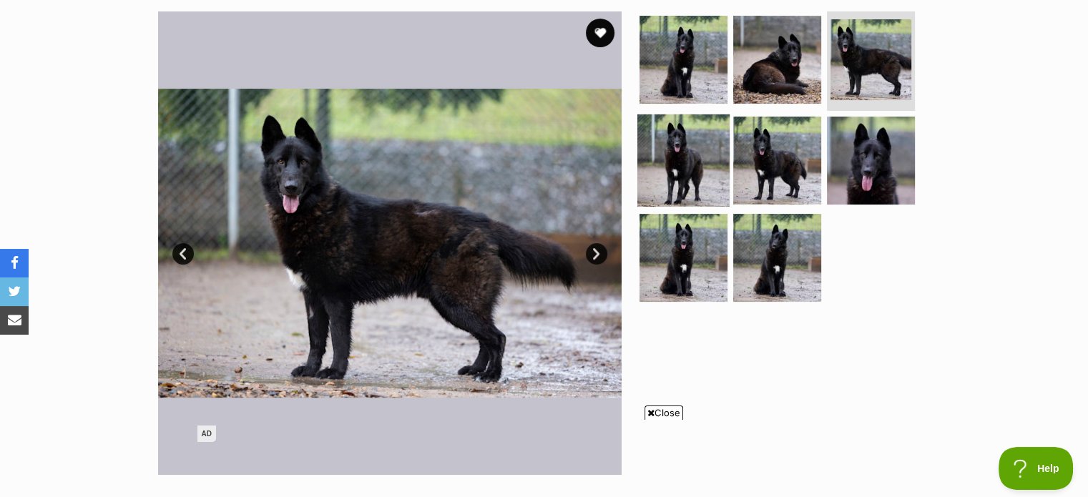
click at [708, 164] on img at bounding box center [683, 160] width 92 height 92
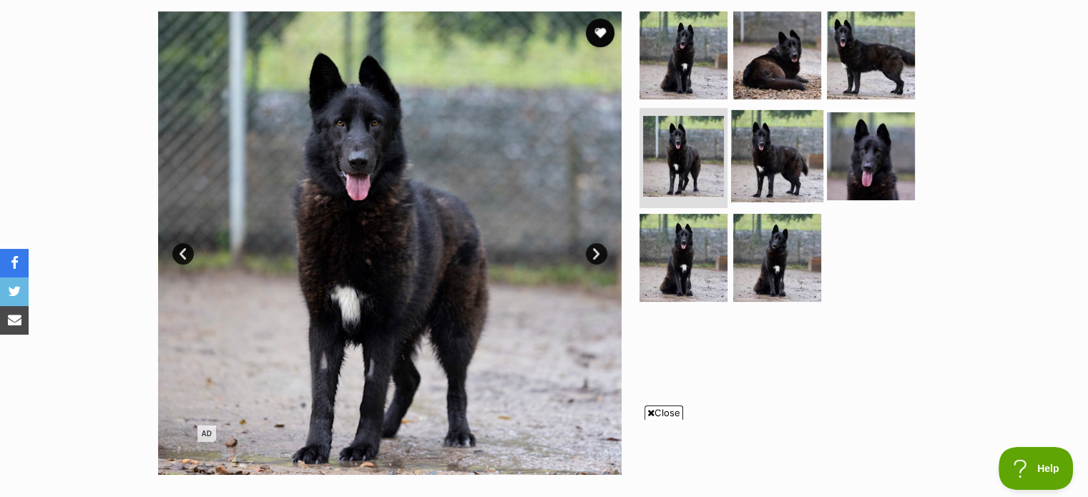
click at [750, 167] on img at bounding box center [777, 156] width 92 height 92
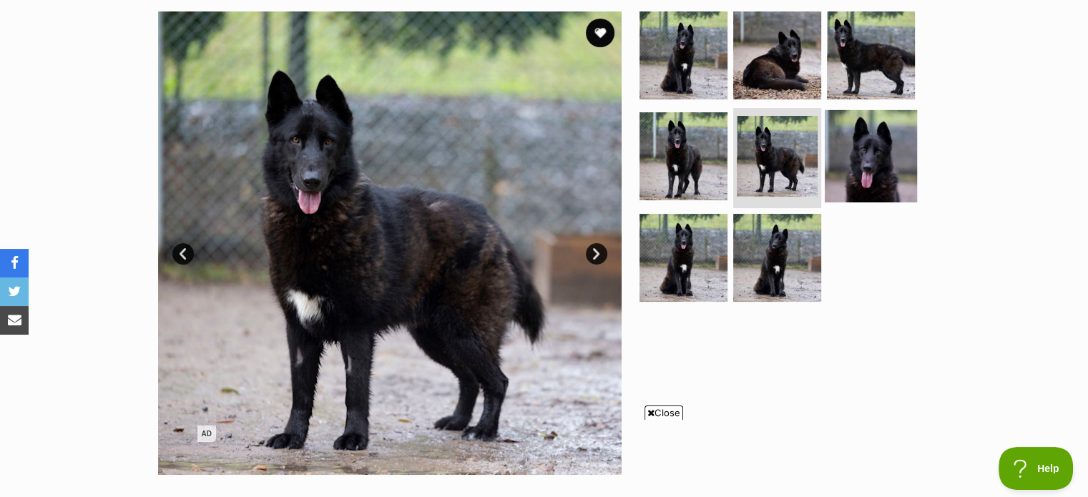
click at [838, 156] on img at bounding box center [871, 156] width 92 height 92
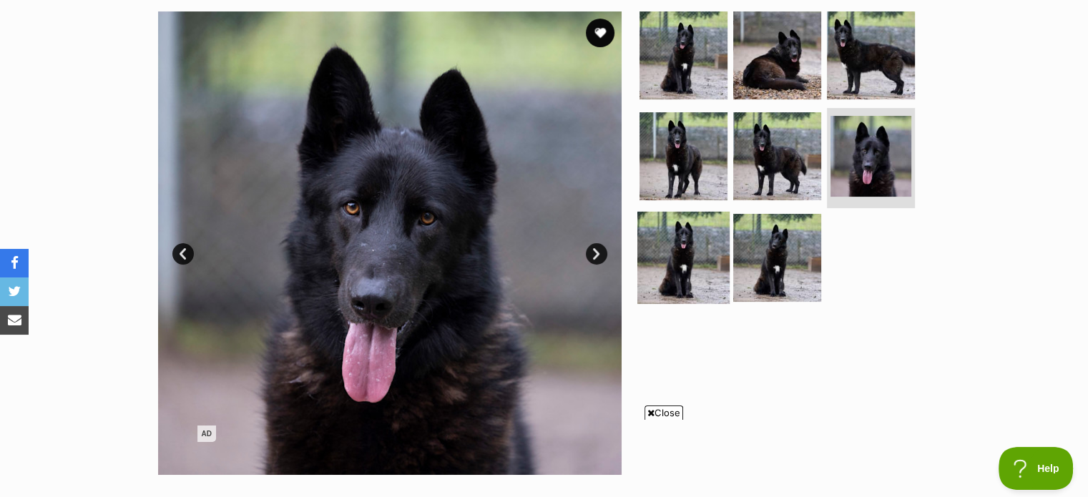
click at [676, 237] on img at bounding box center [683, 258] width 92 height 92
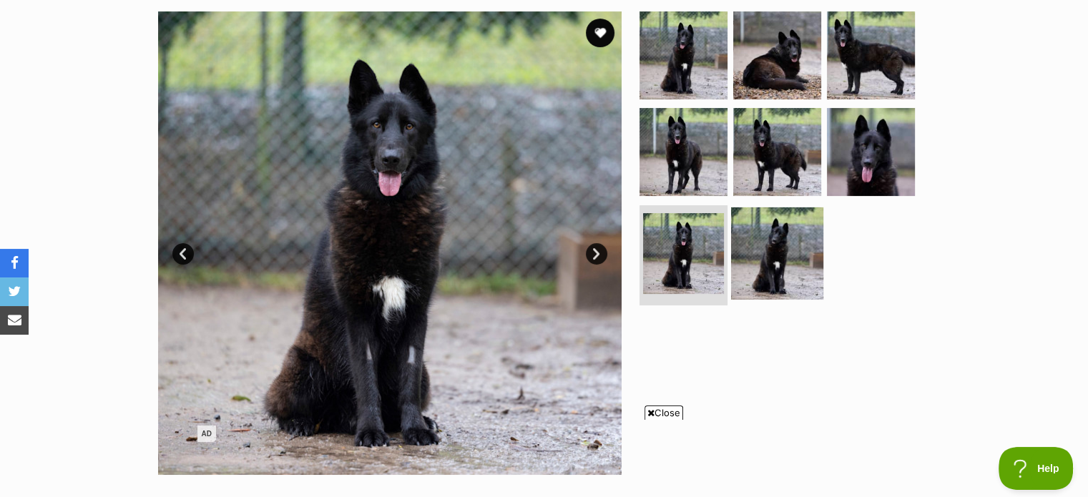
click at [790, 231] on img at bounding box center [777, 253] width 92 height 92
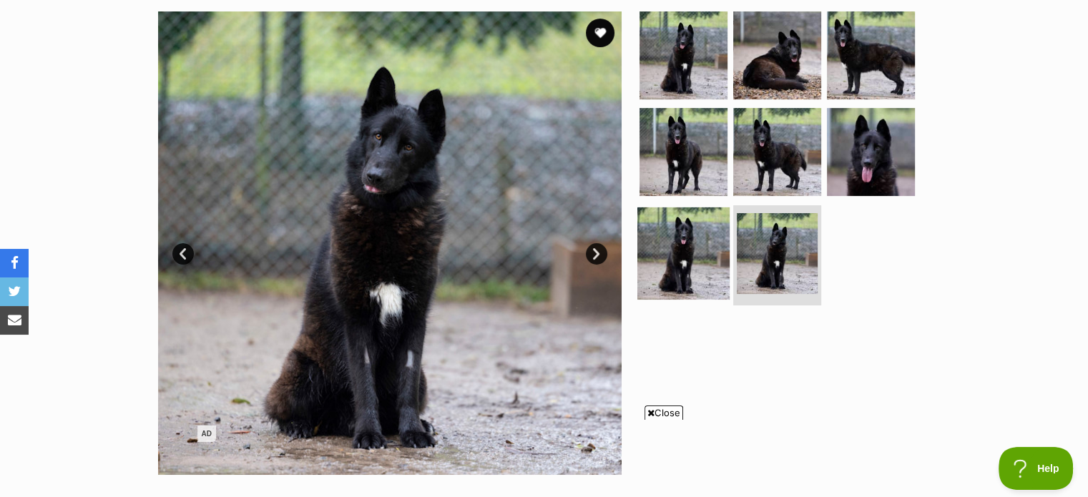
click at [695, 245] on img at bounding box center [683, 253] width 92 height 92
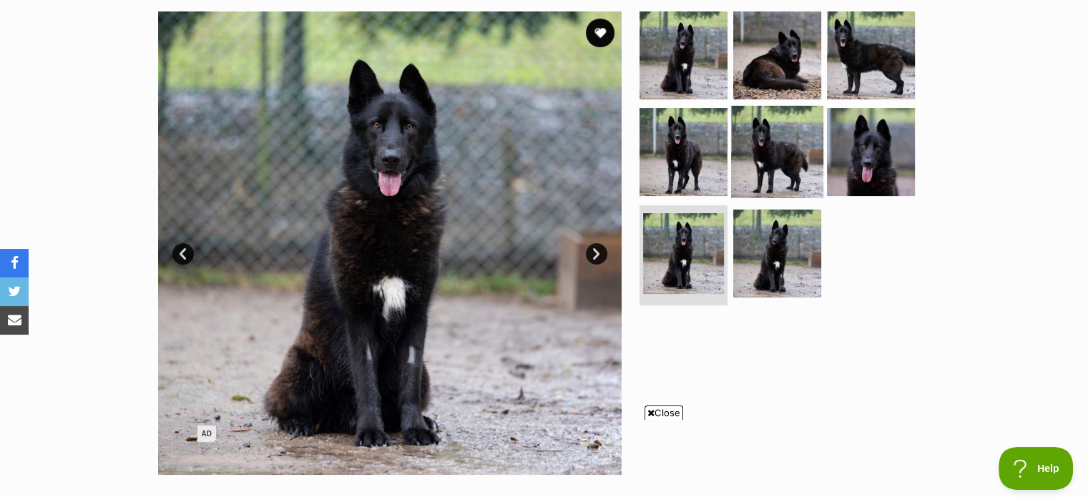
click at [777, 159] on img at bounding box center [777, 152] width 92 height 92
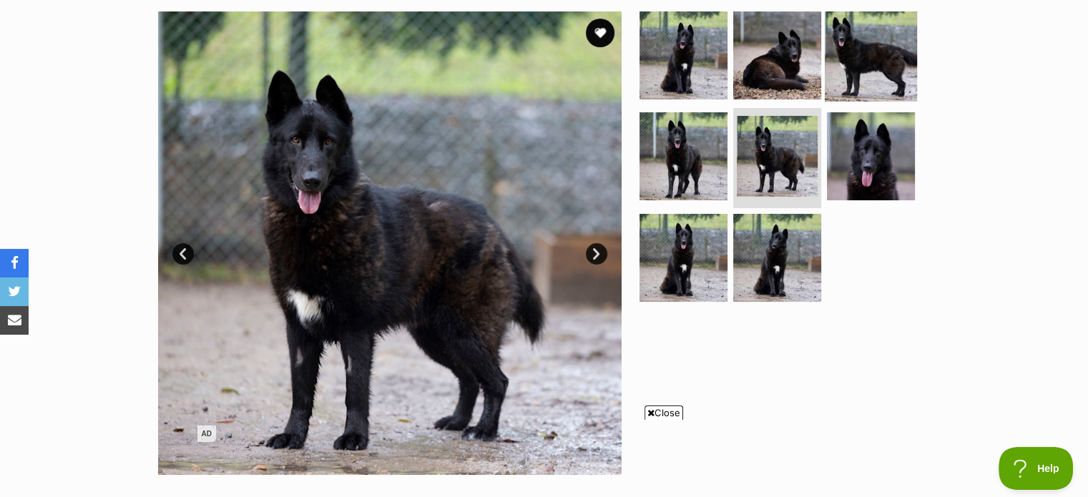
click at [861, 76] on img at bounding box center [871, 55] width 92 height 92
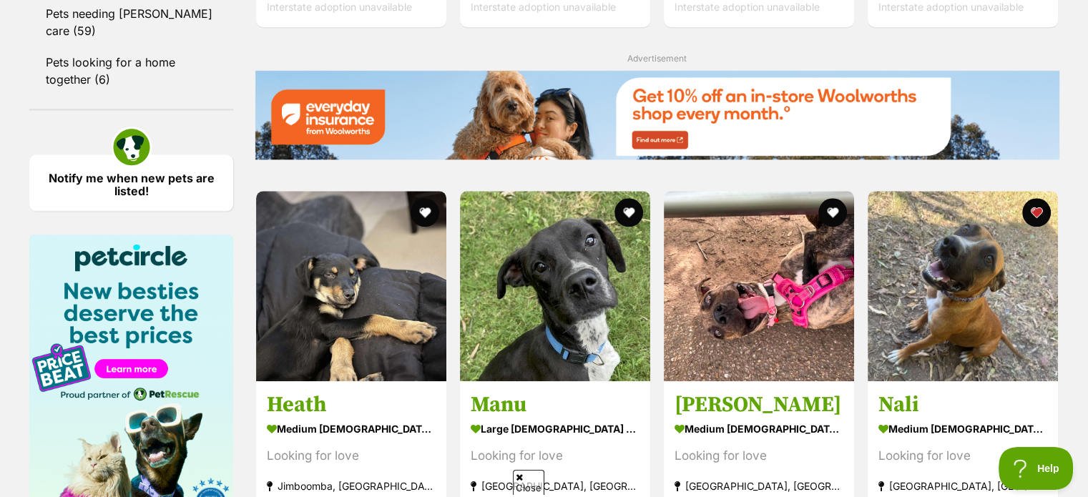
scroll to position [1645, 0]
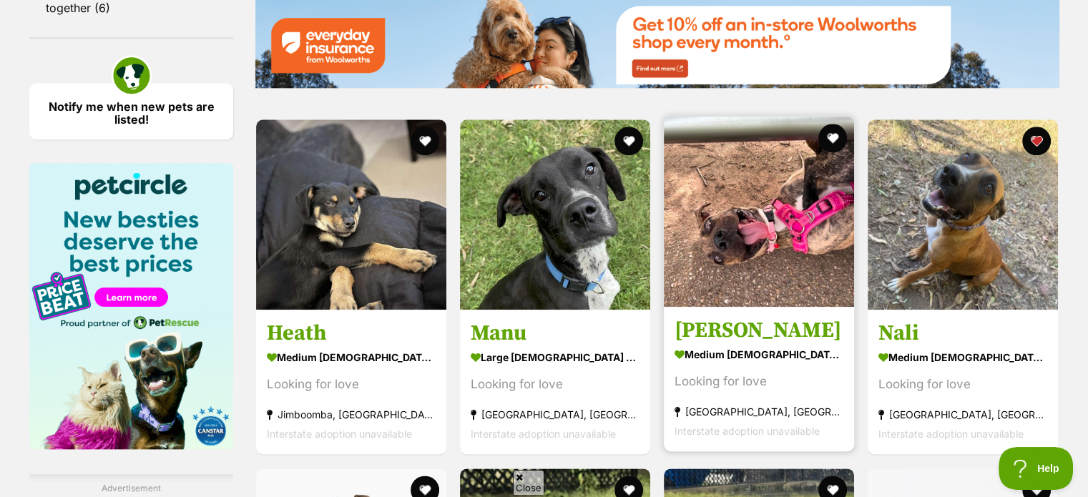
click at [744, 275] on img at bounding box center [759, 212] width 190 height 190
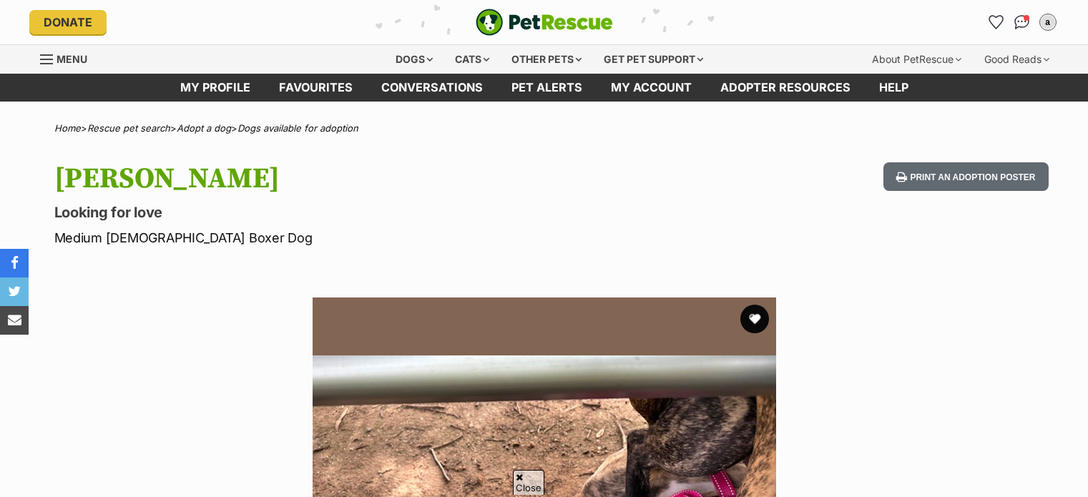
scroll to position [358, 0]
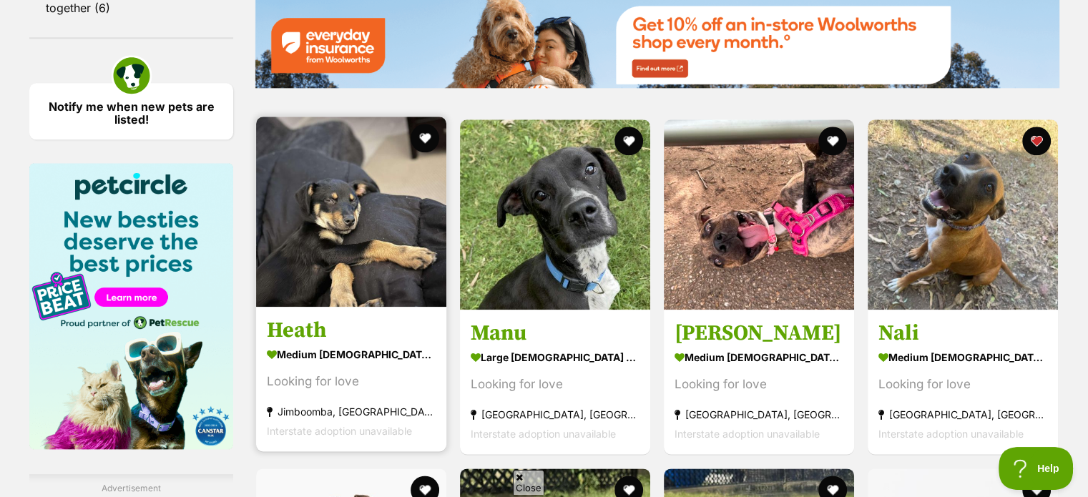
click at [313, 285] on img at bounding box center [351, 212] width 190 height 190
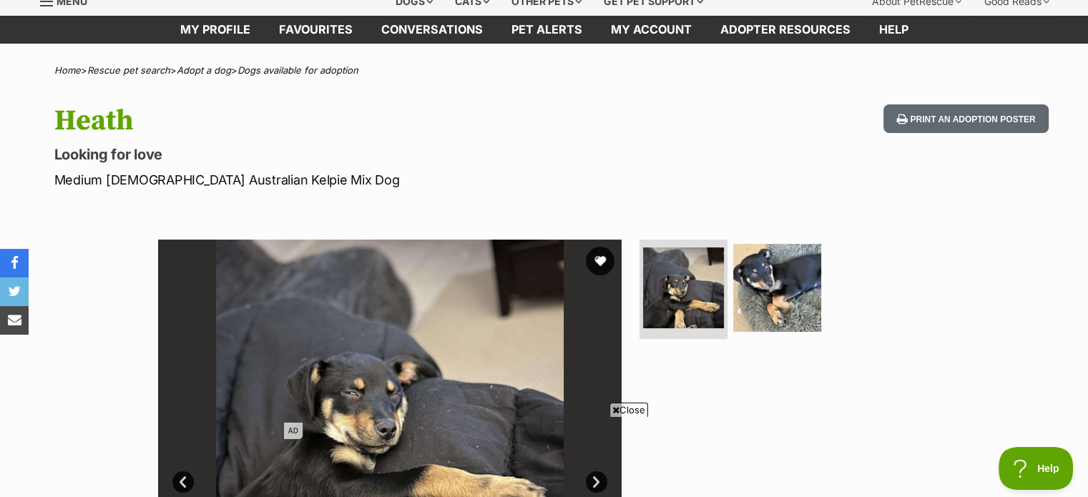
scroll to position [143, 0]
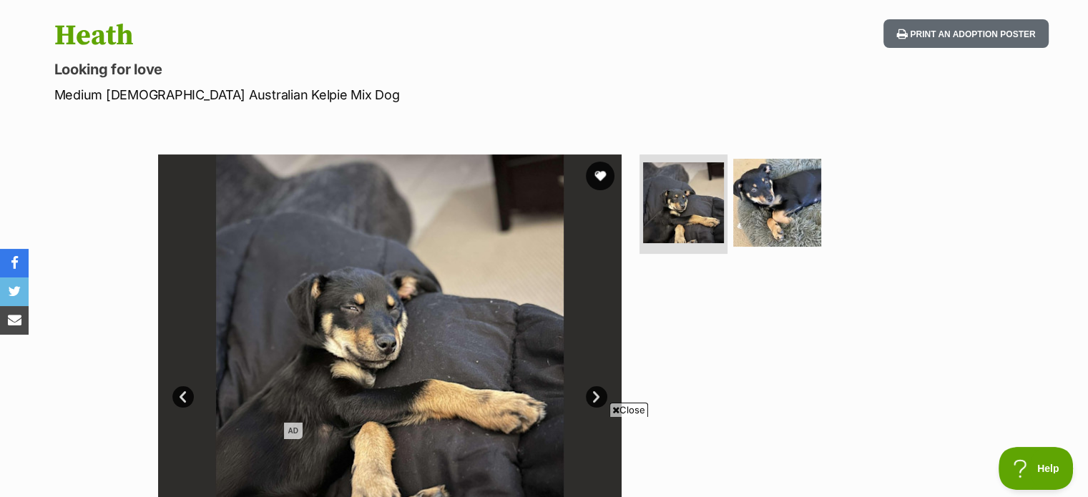
click at [634, 406] on span "Close" at bounding box center [628, 410] width 39 height 14
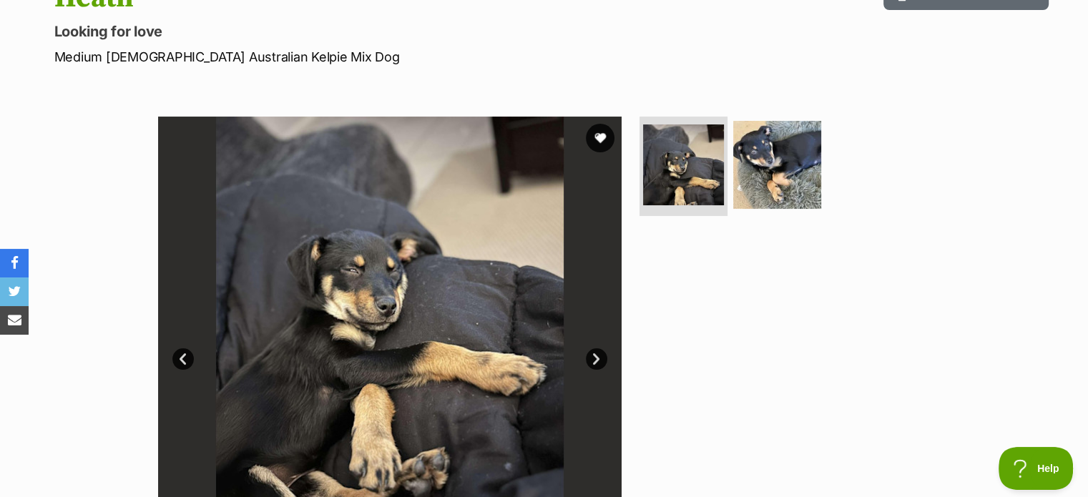
scroll to position [215, 0]
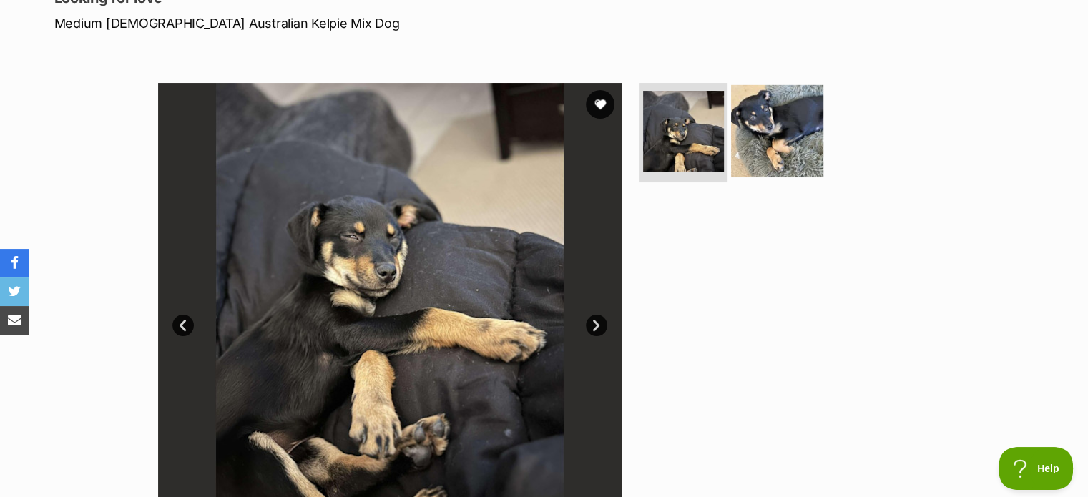
click at [798, 171] on img at bounding box center [777, 130] width 92 height 92
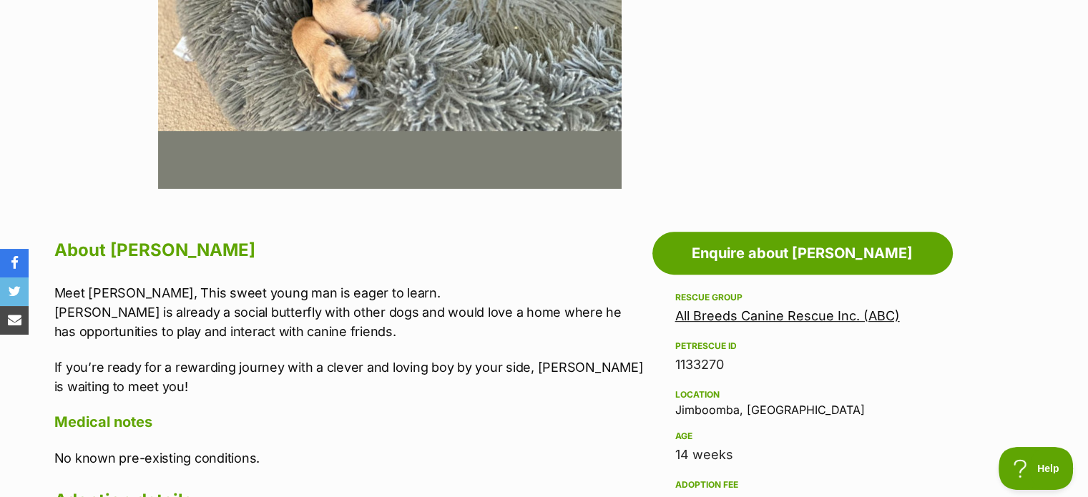
scroll to position [787, 0]
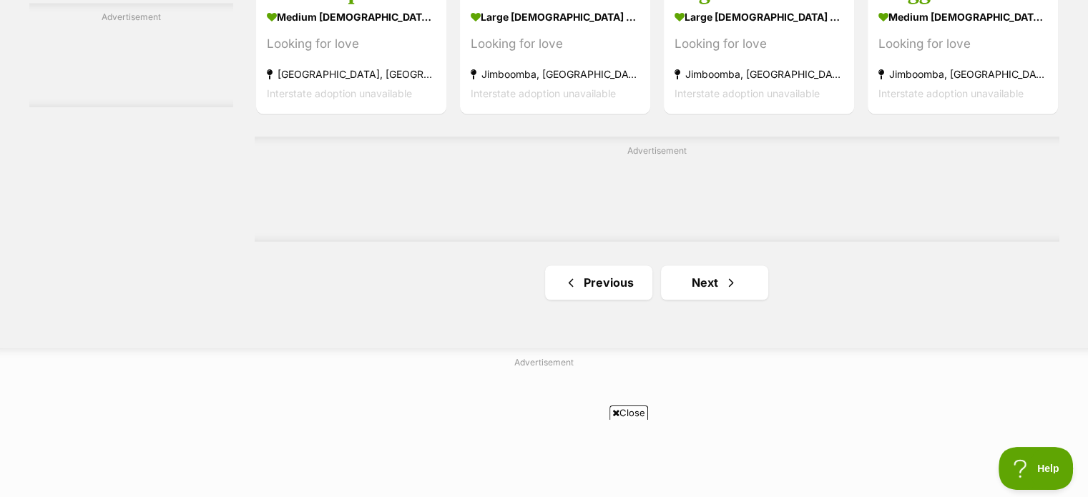
scroll to position [2361, 0]
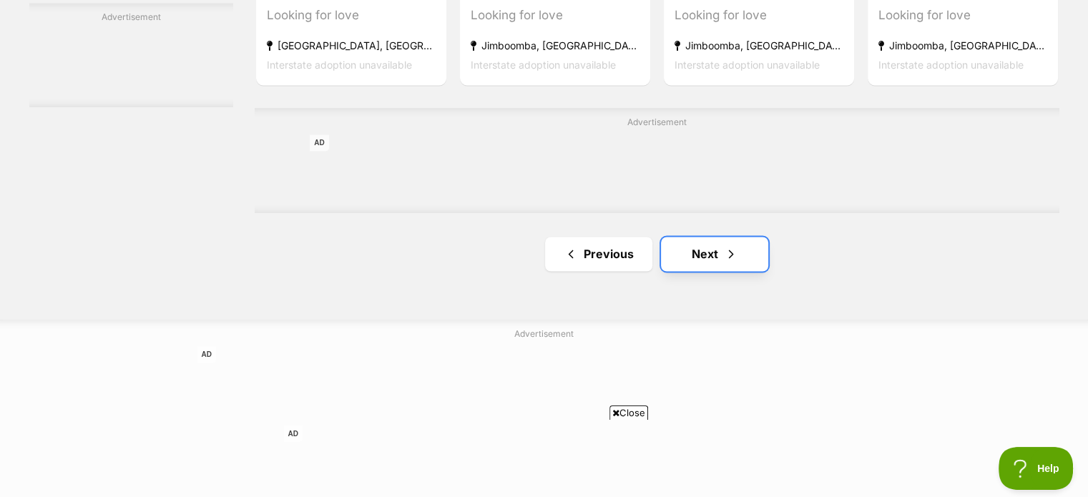
click at [720, 263] on link "Next" at bounding box center [714, 254] width 107 height 34
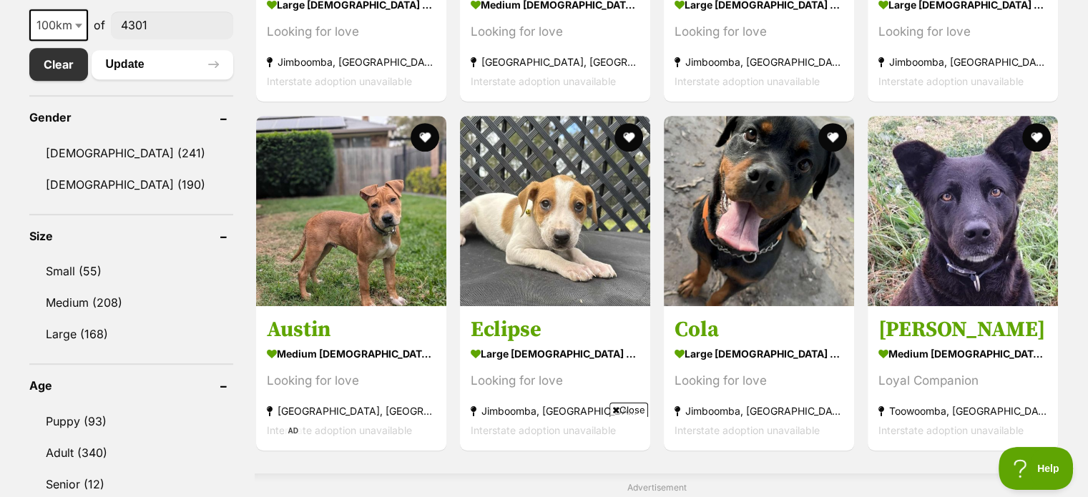
scroll to position [787, 0]
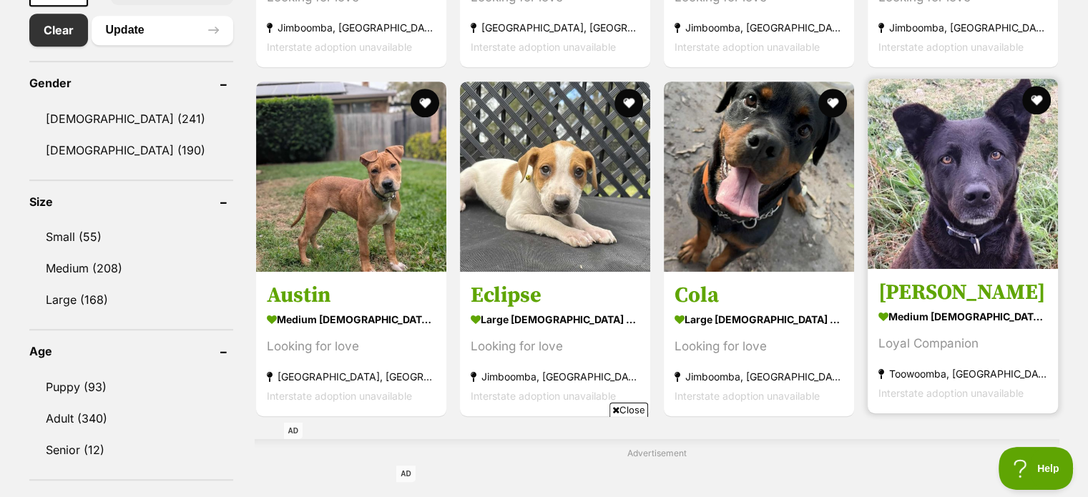
click at [938, 222] on img at bounding box center [963, 174] width 190 height 190
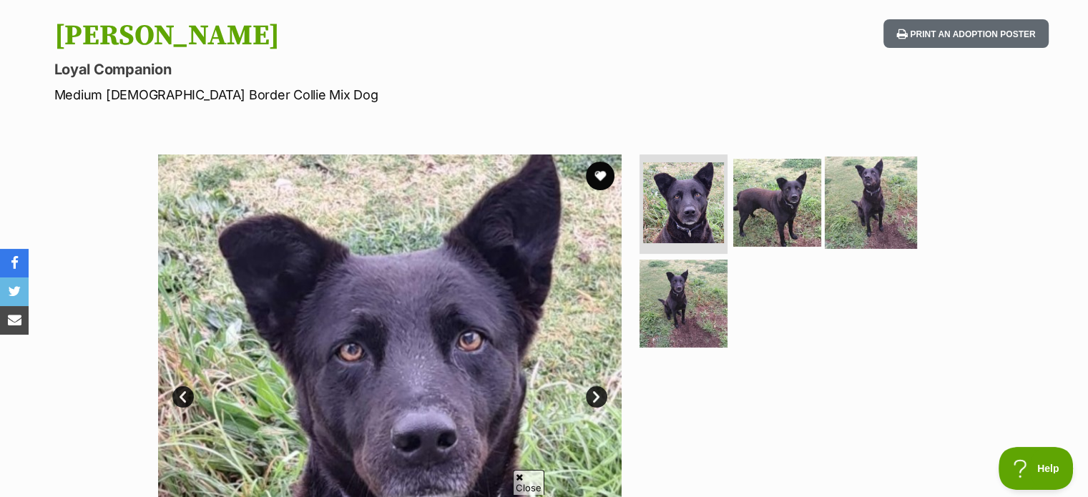
scroll to position [215, 0]
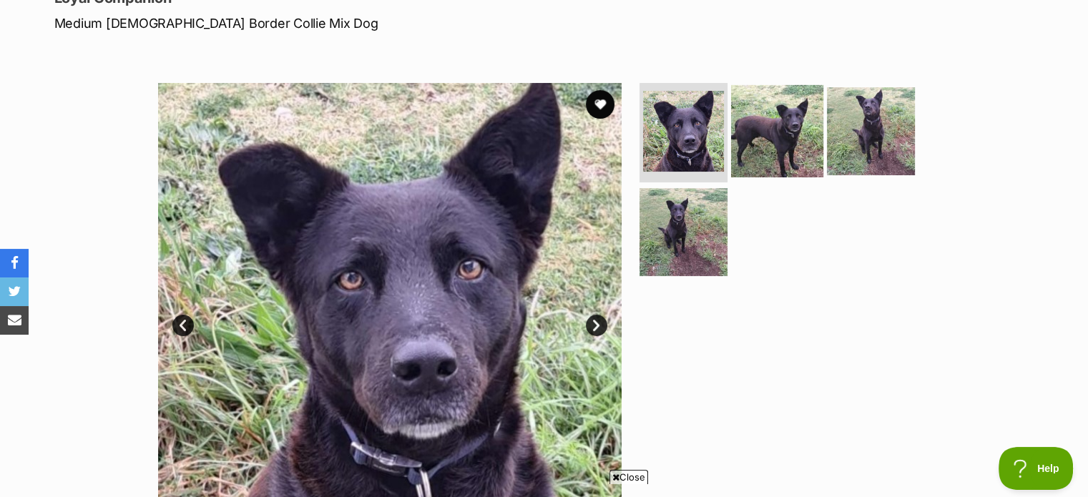
click at [792, 135] on img at bounding box center [777, 130] width 92 height 92
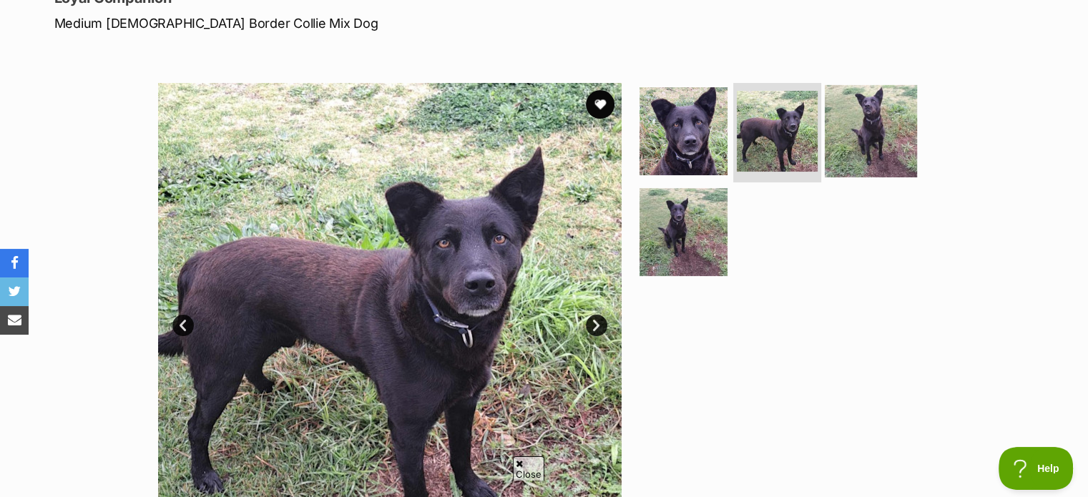
scroll to position [0, 0]
click at [873, 127] on img at bounding box center [871, 130] width 92 height 92
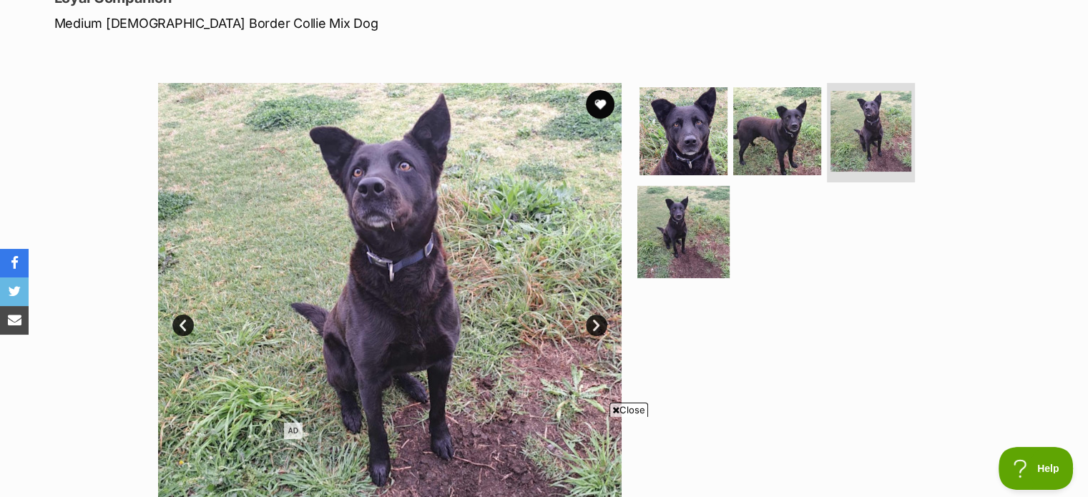
click at [680, 216] on img at bounding box center [683, 232] width 92 height 92
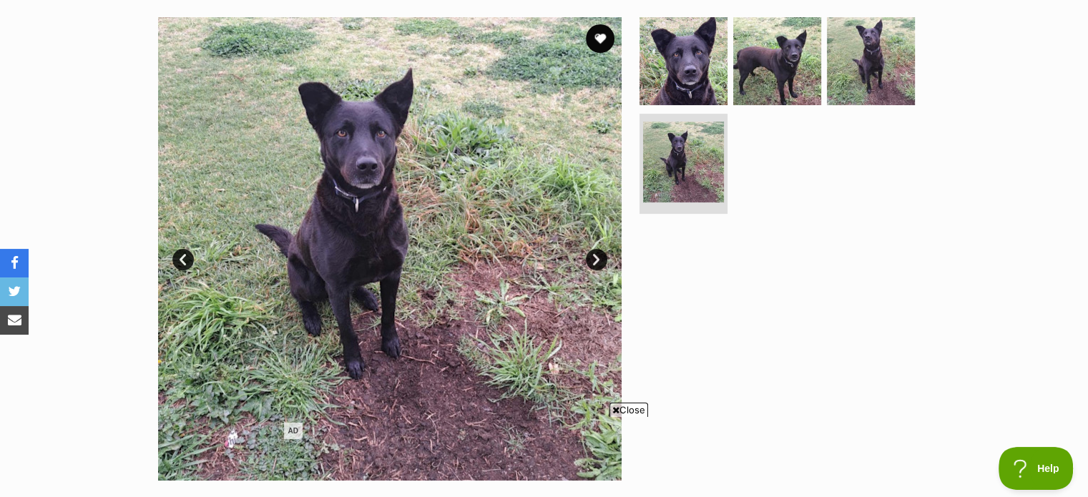
scroll to position [286, 0]
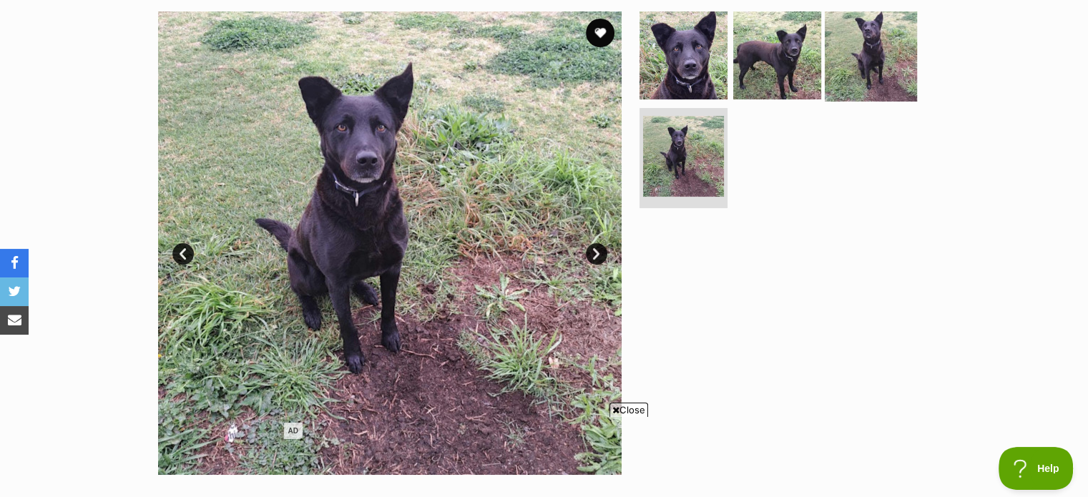
click at [862, 63] on img at bounding box center [871, 55] width 92 height 92
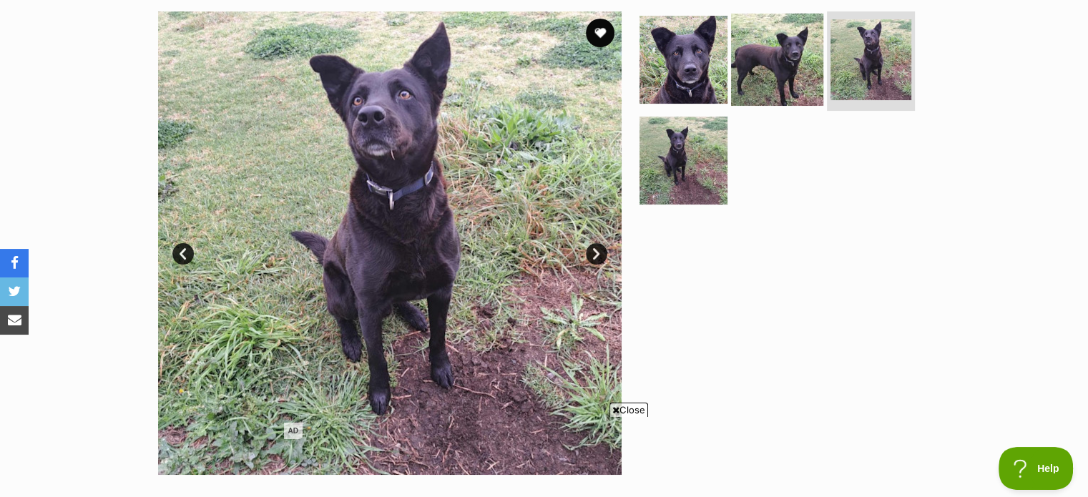
click at [793, 62] on img at bounding box center [777, 59] width 92 height 92
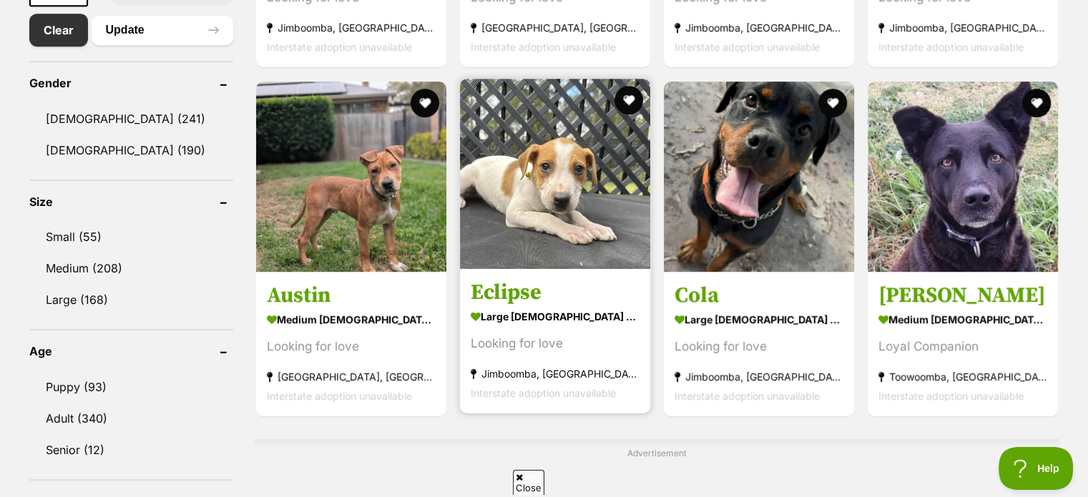
click at [549, 241] on img at bounding box center [555, 174] width 190 height 190
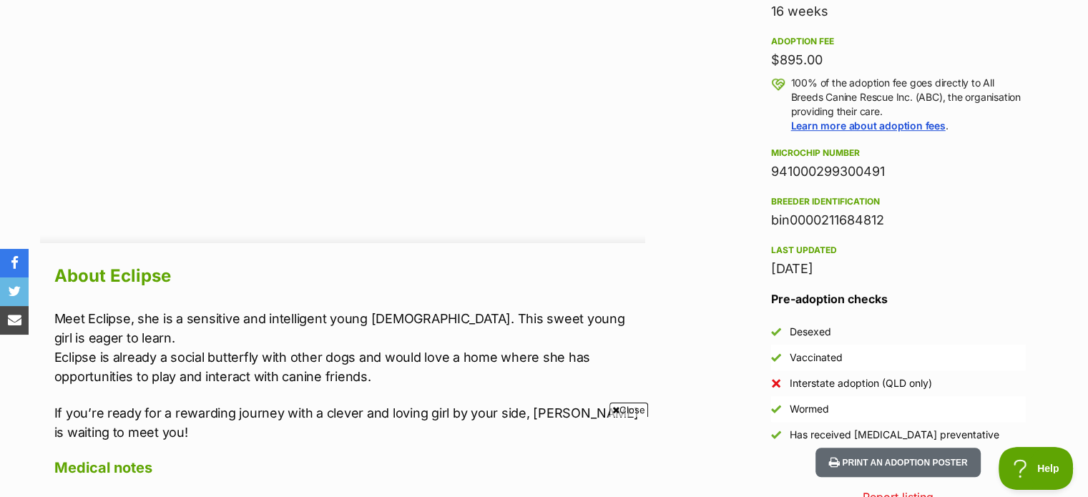
scroll to position [1175, 0]
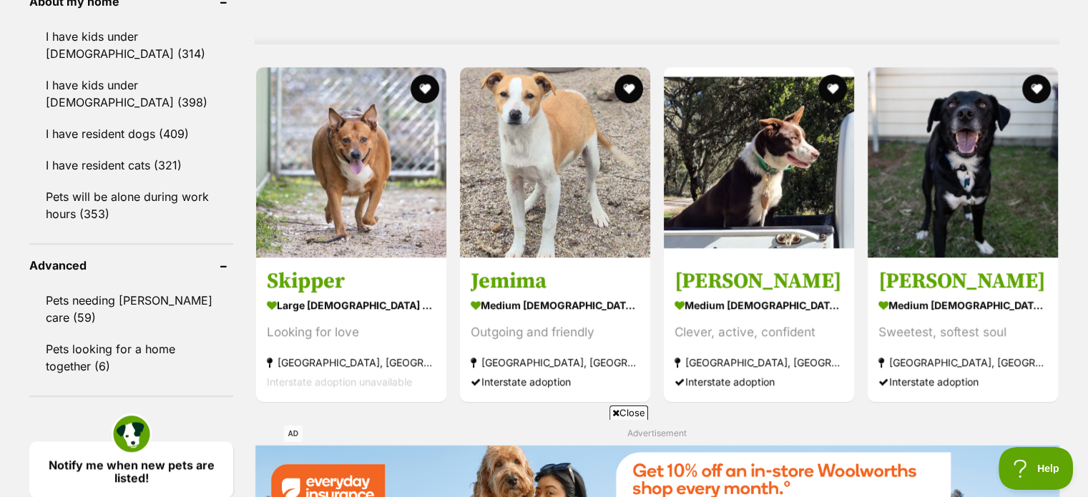
scroll to position [1288, 0]
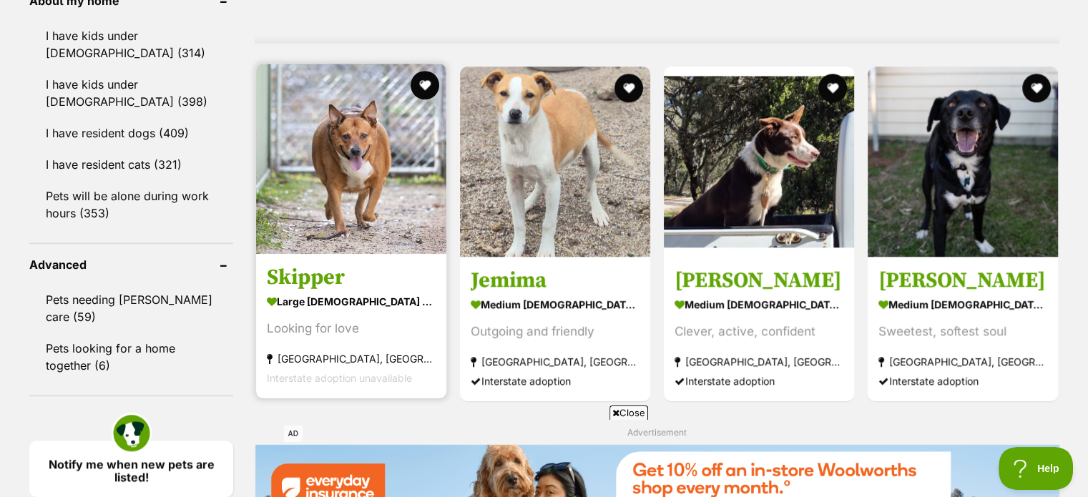
click at [332, 237] on img at bounding box center [351, 159] width 190 height 190
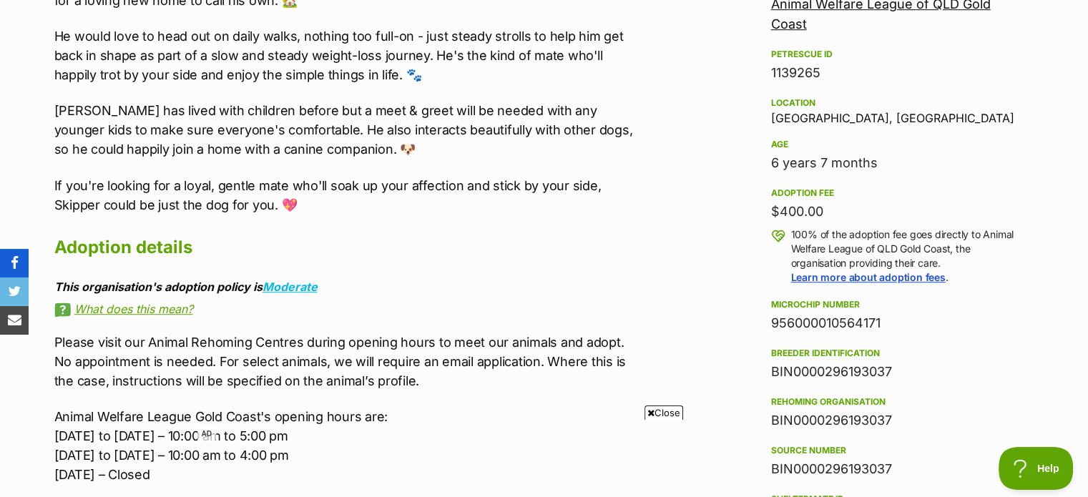
scroll to position [818, 0]
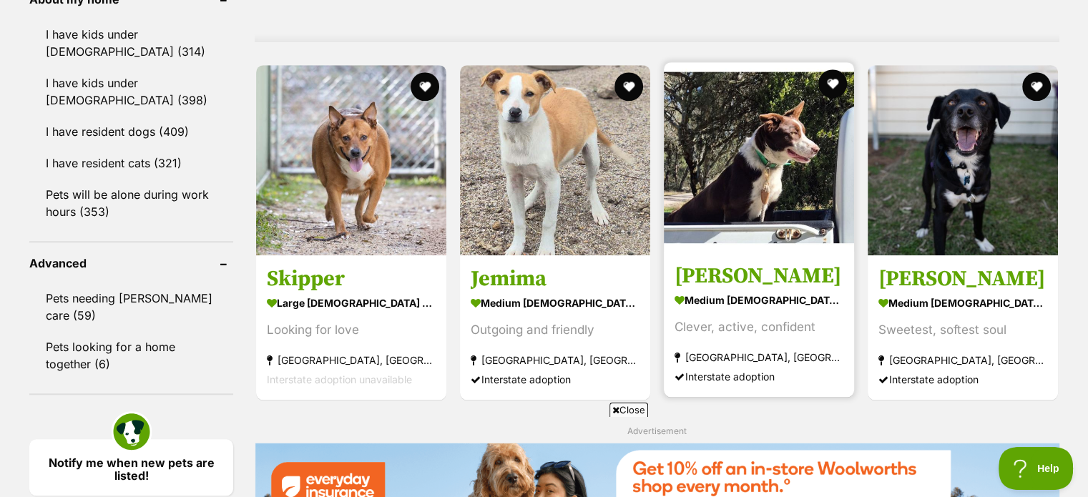
click at [796, 187] on img at bounding box center [759, 157] width 190 height 190
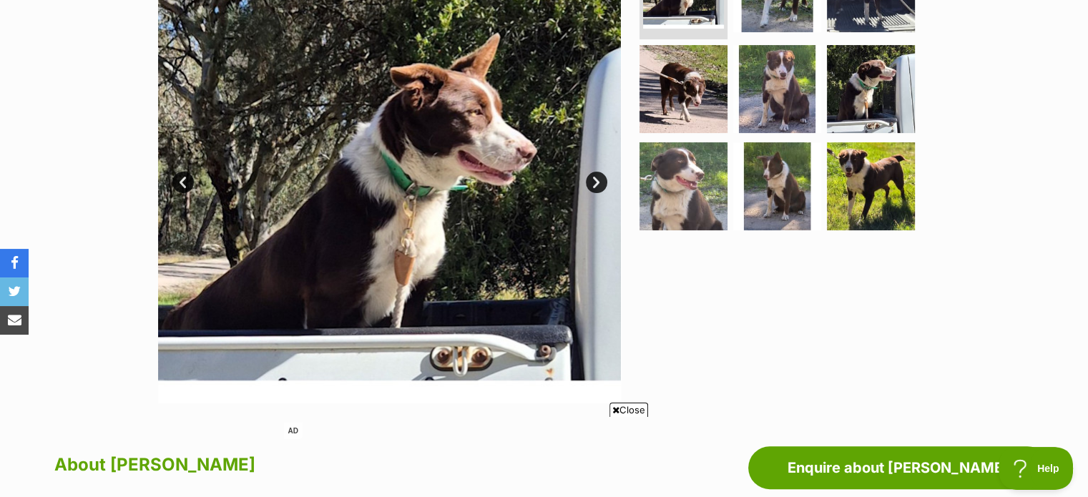
scroll to position [286, 0]
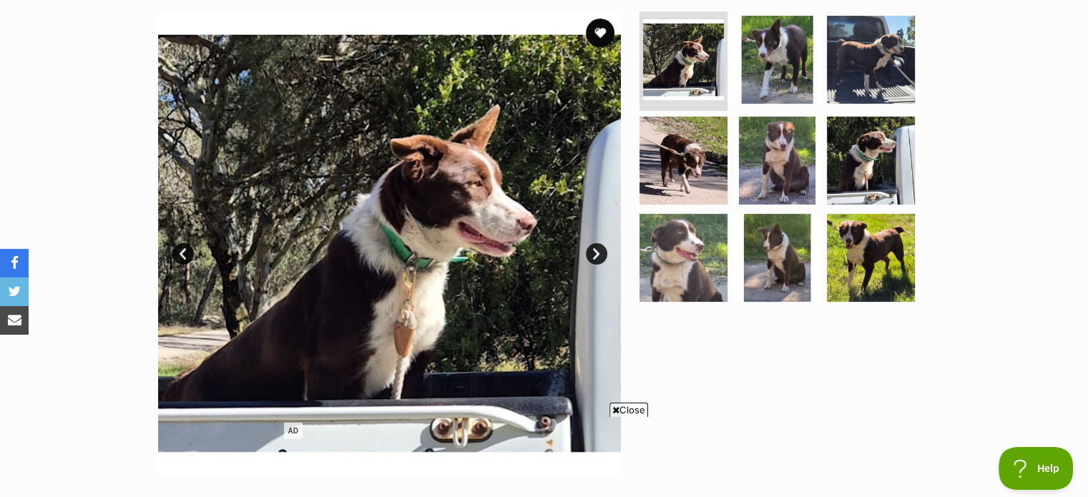
click at [821, 153] on ul at bounding box center [783, 161] width 293 height 300
click at [778, 167] on img at bounding box center [777, 160] width 92 height 92
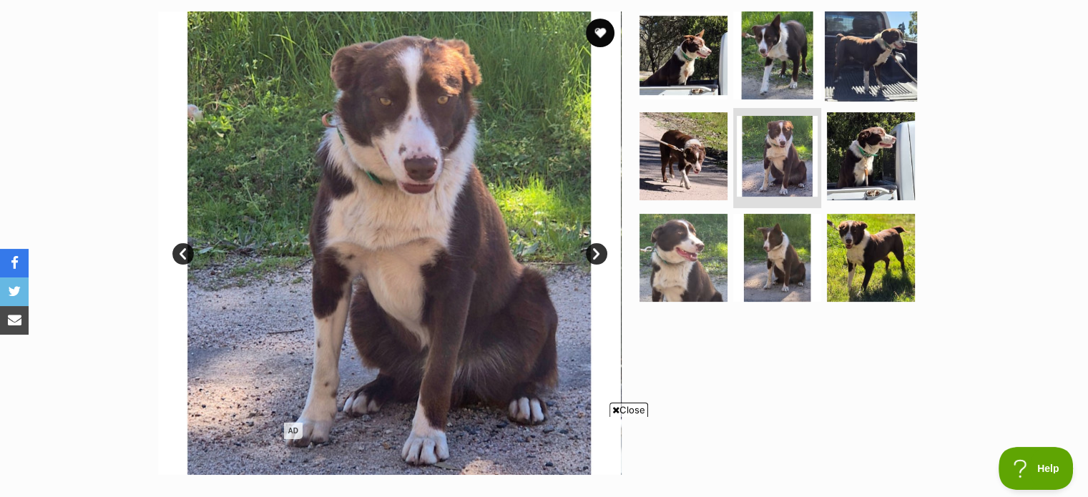
click at [856, 78] on img at bounding box center [871, 55] width 92 height 92
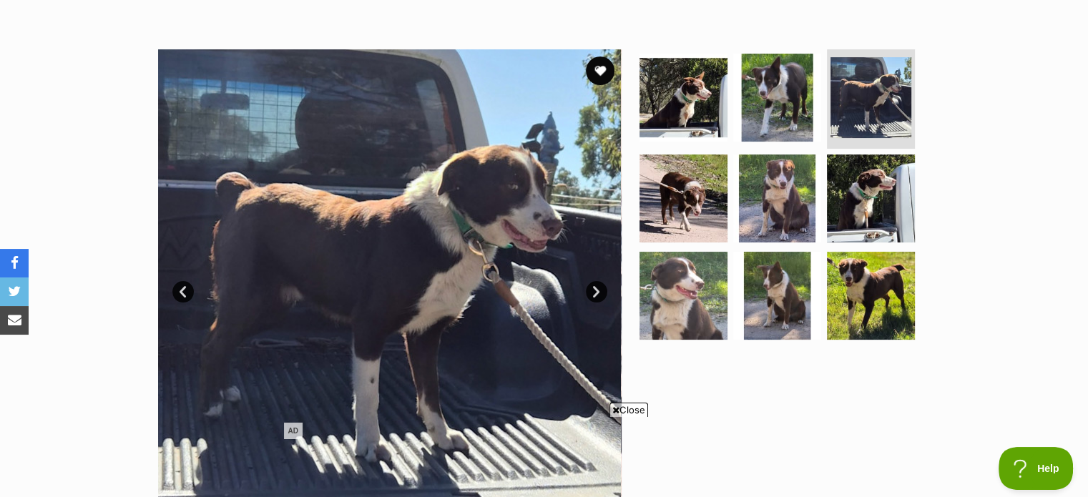
scroll to position [215, 0]
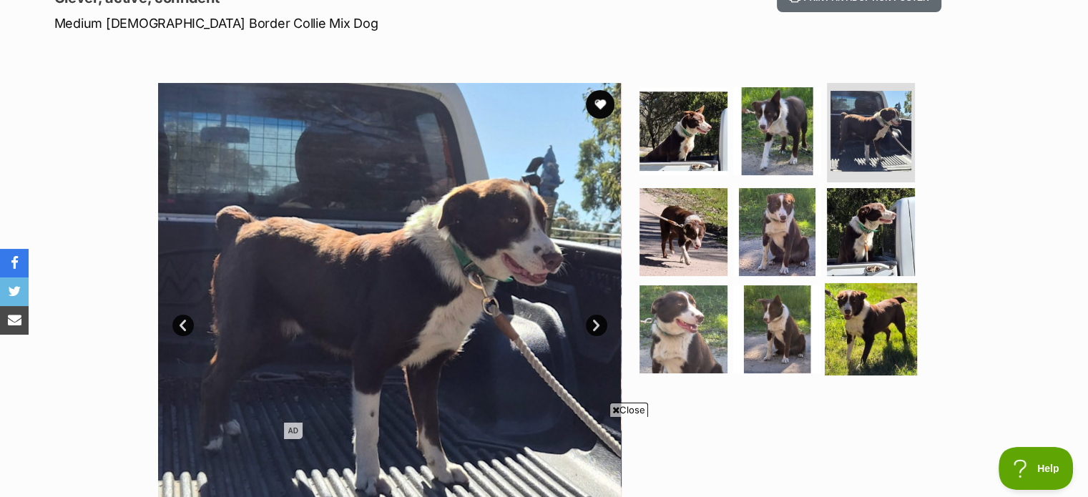
click at [877, 325] on img at bounding box center [871, 329] width 92 height 92
